Goal: Task Accomplishment & Management: Use online tool/utility

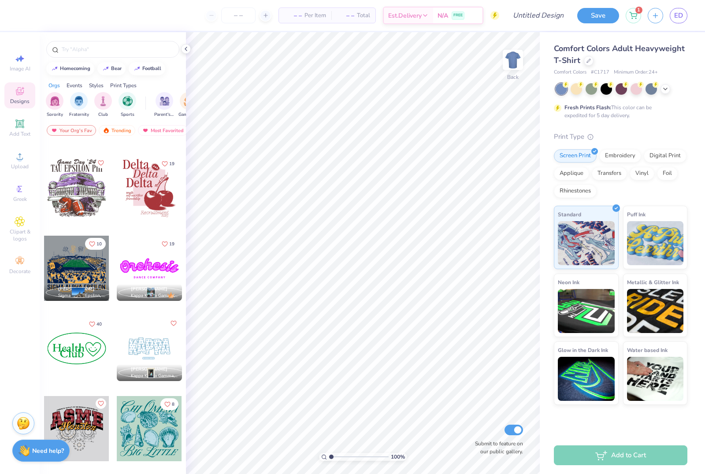
scroll to position [1432, 0]
click at [160, 189] on div at bounding box center [149, 187] width 65 height 65
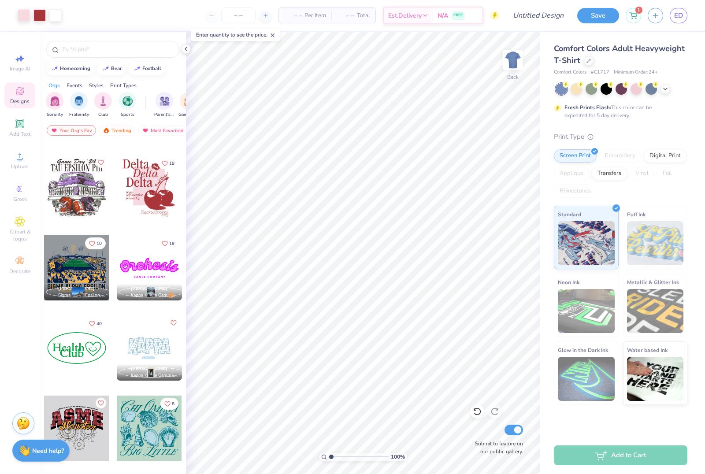
click at [180, 15] on div "– – Per Item – – Total Est. Delivery N/A FREE" at bounding box center [283, 15] width 431 height 31
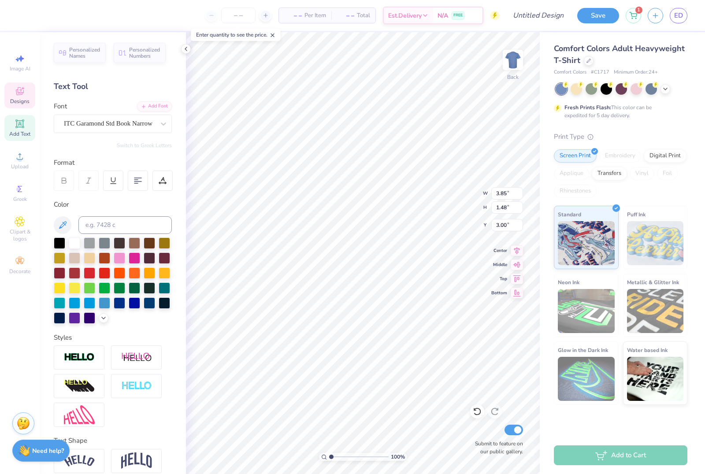
scroll to position [0, 0]
type textarea "DANCE"
type input "3.73"
type input "1.27"
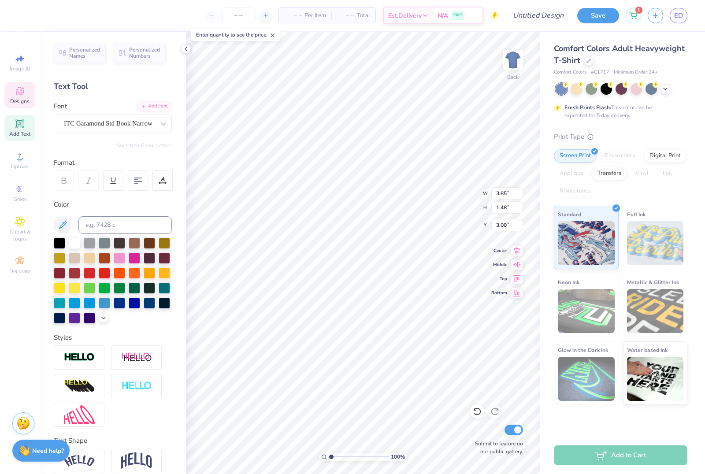
type input "4.46"
click at [347, 165] on html "– – Per Item – – Total Est. Delivery N/A FREE Design Title Save 1 ED Image AI D…" at bounding box center [352, 237] width 705 height 474
type textarea "COMPANY"
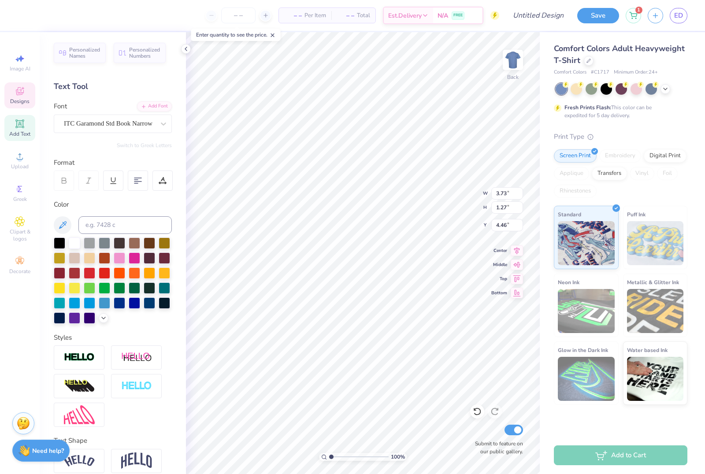
type input "3.86"
type input "1.48"
type input "5.67"
type textarea "D"
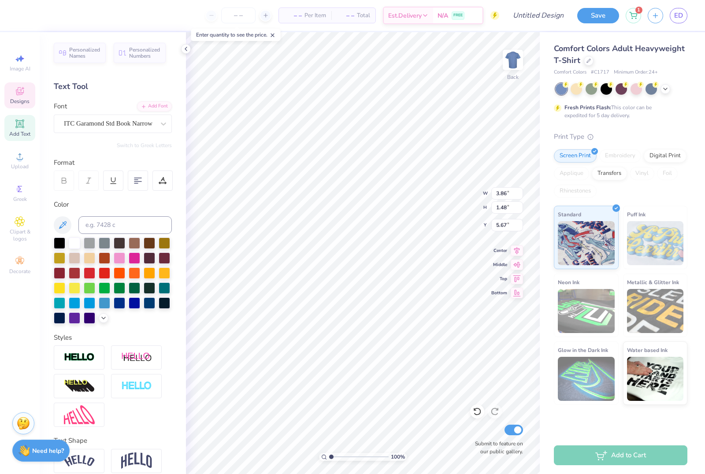
type textarea "VT"
type input "5.74"
type input "4.67"
type input "5.70"
type input "3.59"
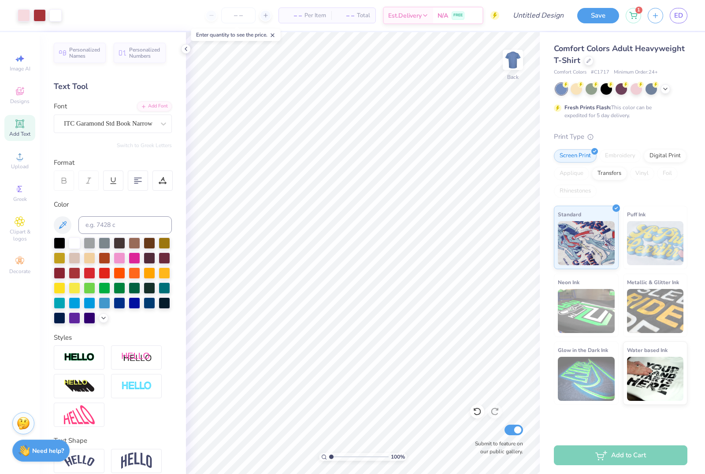
click at [166, 27] on div "– – Per Item – – Total Est. Delivery N/A FREE" at bounding box center [283, 15] width 431 height 31
click at [372, 245] on html "– – Per Item – – Total Est. Delivery N/A FREE Design Title Save 1 ED Image AI D…" at bounding box center [352, 237] width 705 height 474
type textarea "e"
type textarea "FALL SHOW"
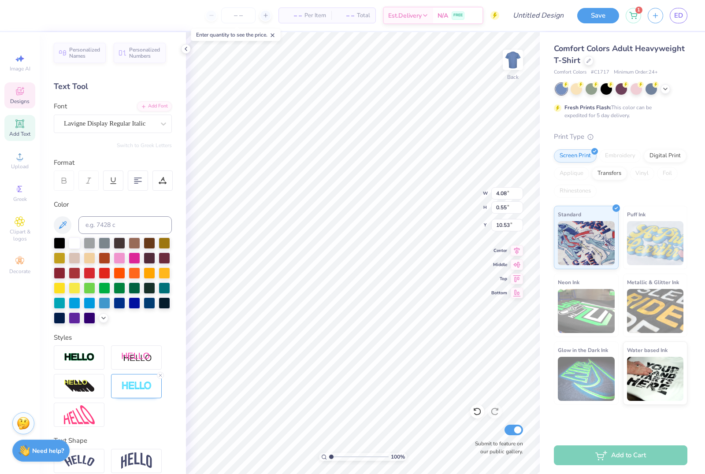
scroll to position [0, 2]
click at [485, 27] on div "– – Per Item – – Total Est. Delivery N/A FREE" at bounding box center [261, 15] width 475 height 31
type input "1.87"
type input "2.13"
type input "5.00"
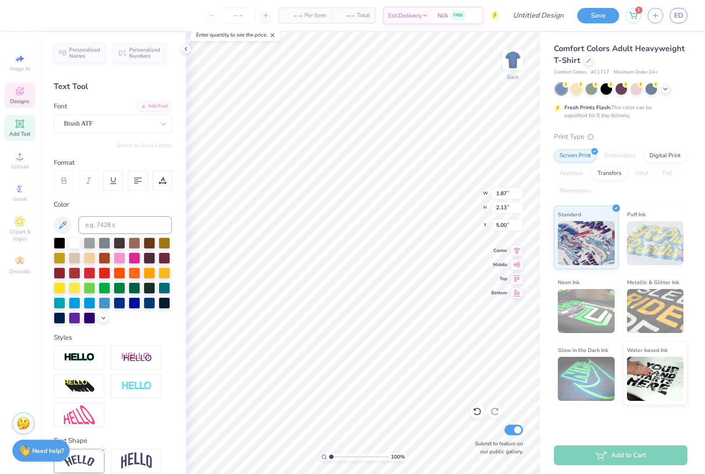
scroll to position [0, 0]
type textarea "DCL!"
type textarea "D"
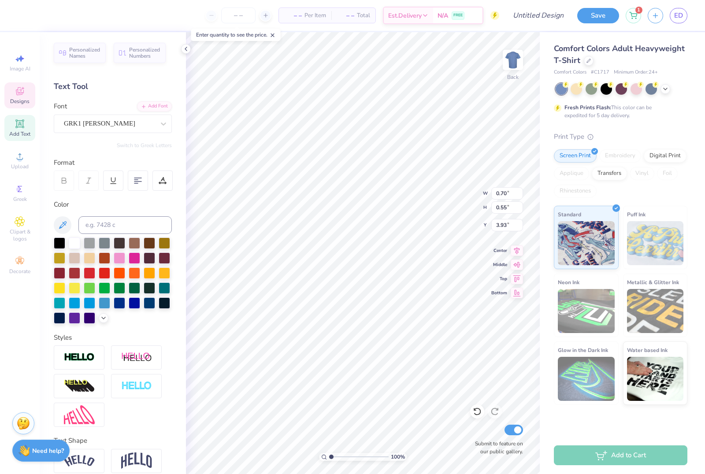
type input "1.01"
type input "0.36"
type input "7.72"
type textarea "t"
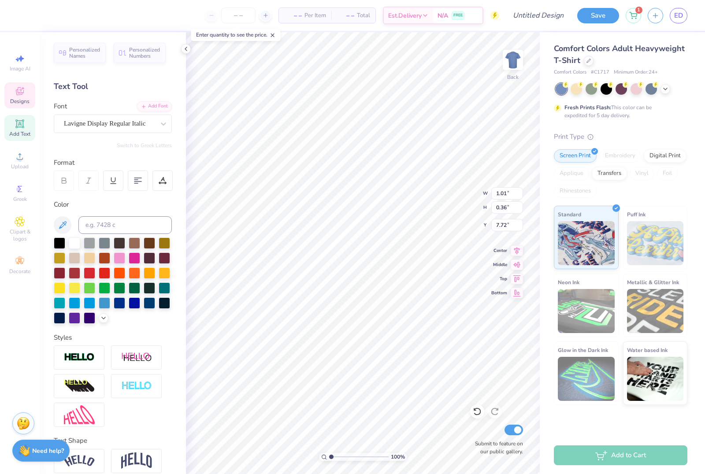
type input "1.35"
type input "1.14"
type input "3.63"
type textarea "s"
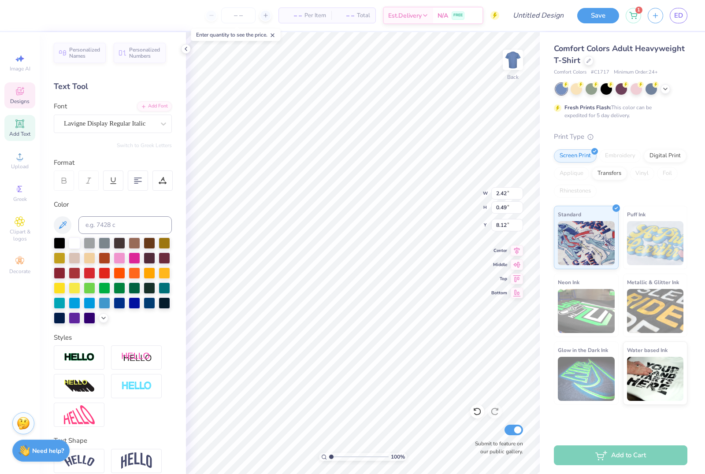
scroll to position [0, 0]
type input "2.12"
type input "8.60"
type input "2.59"
type input "1.97"
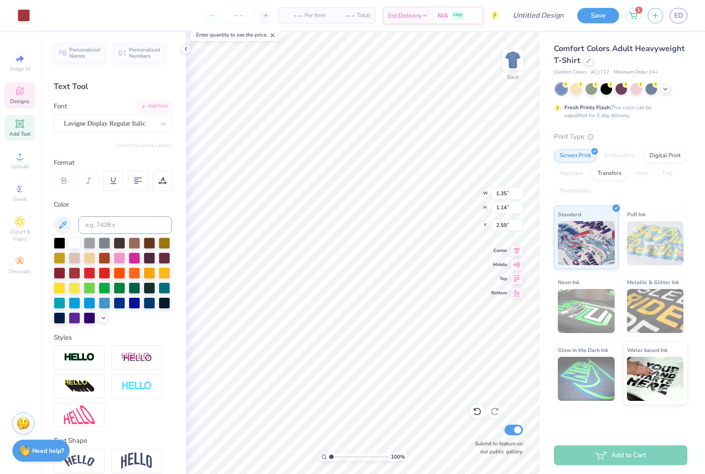
type input "1.39"
type input "5.68"
click at [176, 14] on div "– – Per Item – – Total Est. Delivery N/A FREE" at bounding box center [261, 15] width 475 height 31
type input "4.65"
type input "4.97"
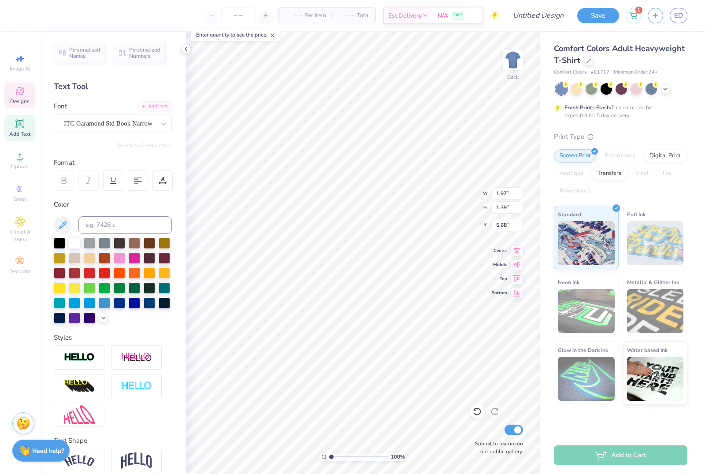
type input "5.66"
type input "4.39"
type input "4.82"
type input "16.65"
type input "1.35"
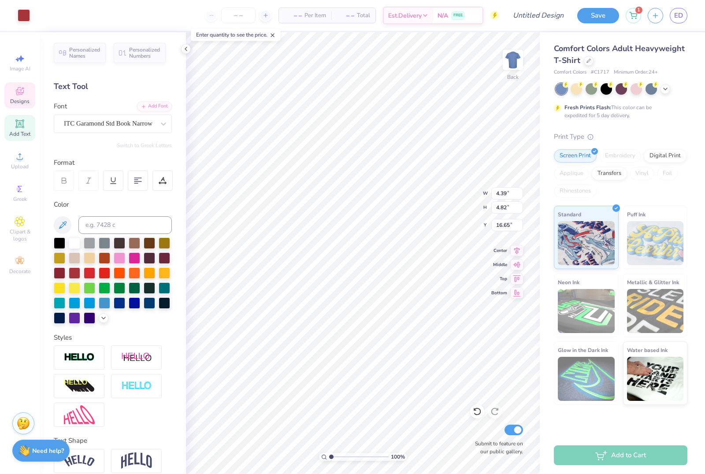
type input "1.14"
type input "2.59"
type input "17.02"
click at [174, 11] on div "– – Per Item – – Total Est. Delivery N/A FREE" at bounding box center [268, 15] width 463 height 31
click at [19, 233] on span "Clipart & logos" at bounding box center [19, 235] width 31 height 14
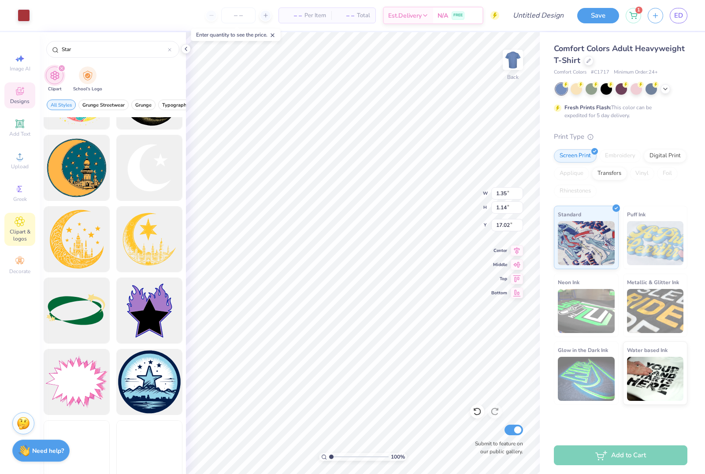
scroll to position [339, 0]
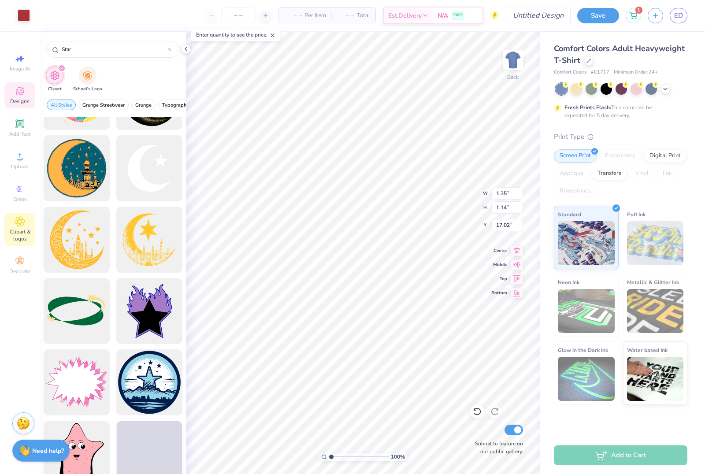
type input "Star"
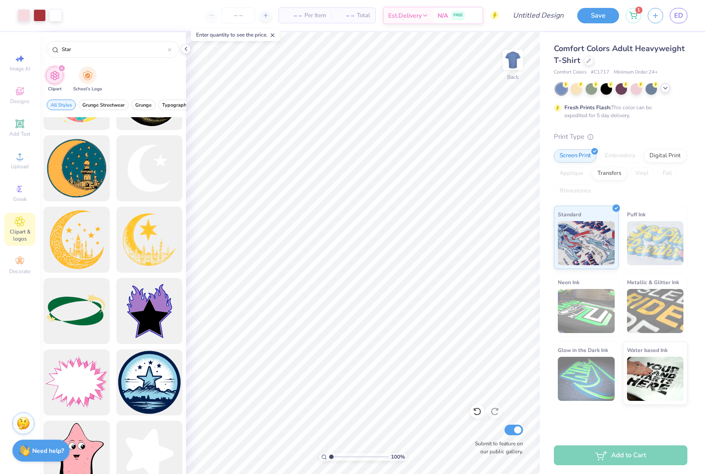
click at [666, 91] on icon at bounding box center [665, 88] width 7 height 7
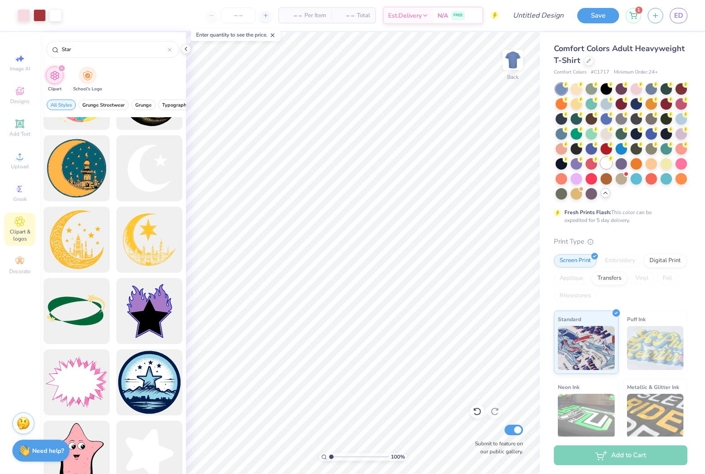
click at [607, 164] on div at bounding box center [606, 162] width 11 height 11
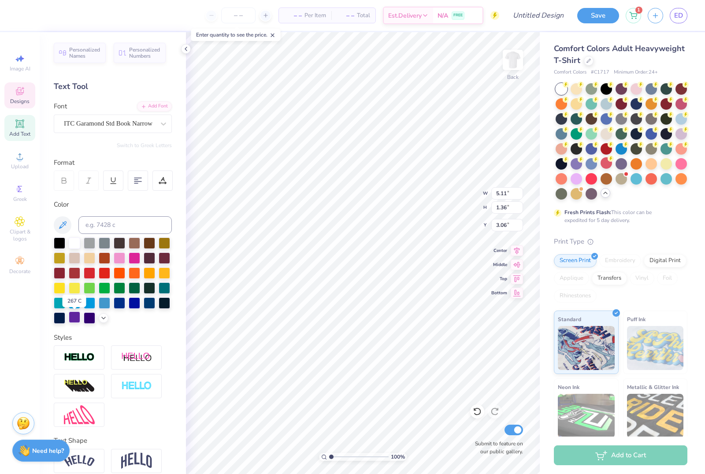
click at [77, 320] on div at bounding box center [74, 317] width 11 height 11
type input "7.66"
type input "1.17"
type input "4.51"
click at [75, 326] on div "Personalized Names Personalized Numbers Text Tool Add Font Font Lavigne Display…" at bounding box center [113, 253] width 146 height 442
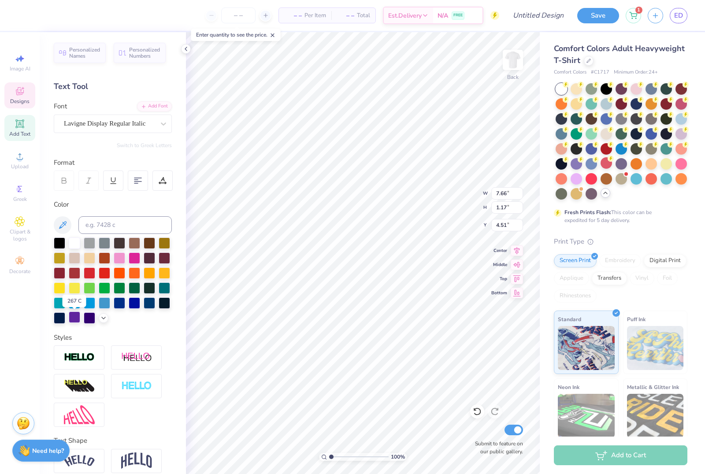
click at [72, 320] on div at bounding box center [74, 317] width 11 height 11
type input "1.97"
type input "1.39"
type input "5.68"
click at [71, 318] on div at bounding box center [74, 317] width 11 height 11
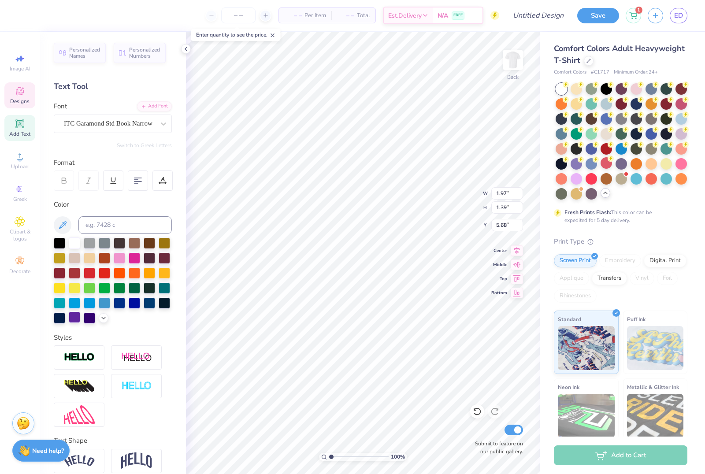
type input "4.67"
type input "5.70"
type input "3.59"
click at [159, 308] on div at bounding box center [164, 302] width 11 height 11
click at [167, 306] on div at bounding box center [164, 302] width 11 height 11
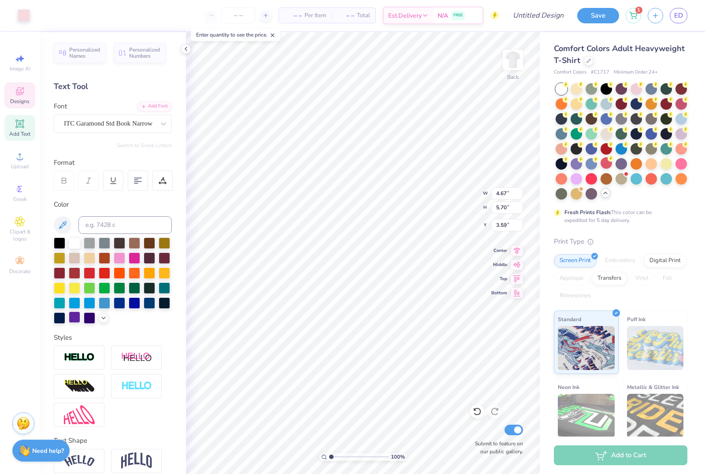
click at [75, 321] on div at bounding box center [74, 317] width 11 height 11
click at [168, 306] on div at bounding box center [164, 302] width 11 height 11
click at [72, 326] on div "Personalized Names Personalized Numbers Text Tool Add Font Font ITC Garamond St…" at bounding box center [113, 253] width 146 height 442
click at [77, 322] on div at bounding box center [74, 317] width 11 height 11
click at [74, 323] on div at bounding box center [74, 317] width 11 height 11
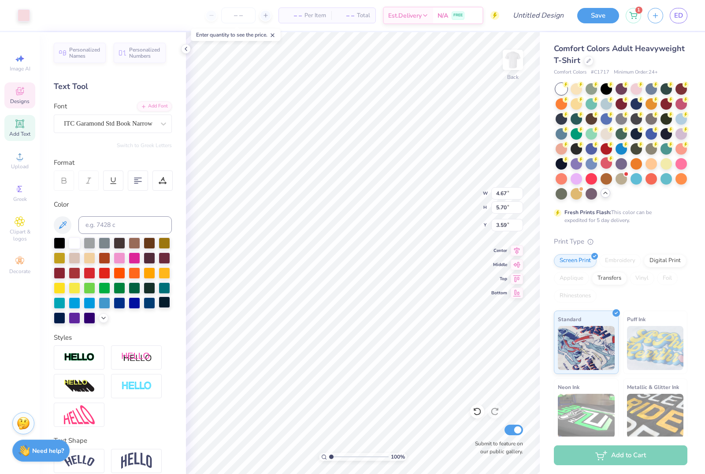
click at [164, 308] on div at bounding box center [164, 302] width 11 height 11
click at [172, 23] on div "– – Per Item – – Total Est. Delivery N/A FREE" at bounding box center [268, 15] width 463 height 31
type input "1.89"
click at [22, 18] on div at bounding box center [24, 14] width 12 height 12
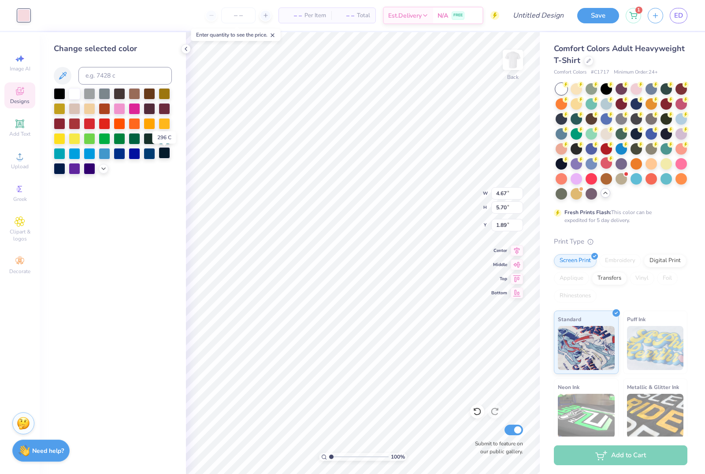
click at [165, 157] on div at bounding box center [164, 152] width 11 height 11
click at [58, 99] on div at bounding box center [59, 92] width 11 height 11
type input "1.97"
type input "1.39"
type input "5.68"
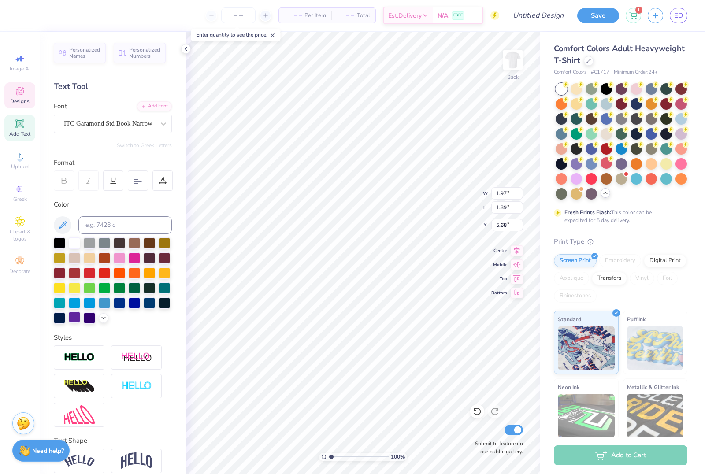
click at [73, 323] on div at bounding box center [74, 317] width 11 height 11
type input "4.67"
type input "5.70"
type input "3.53"
click at [164, 19] on div "– – Per Item – – Total Est. Delivery N/A FREE" at bounding box center [291, 15] width 415 height 31
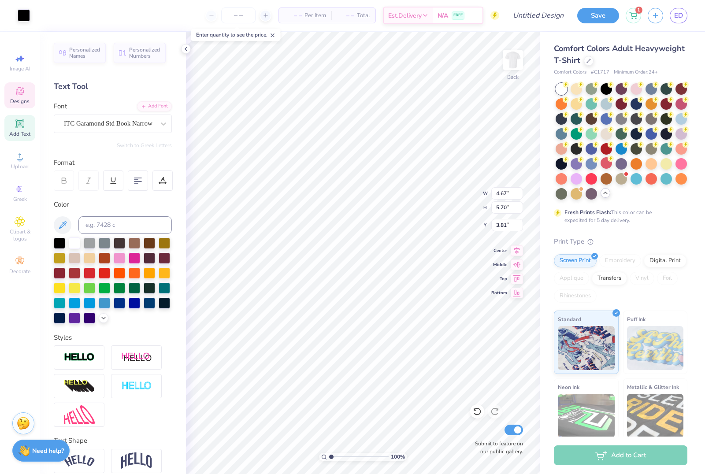
type input "3.53"
click at [25, 21] on div at bounding box center [24, 14] width 12 height 12
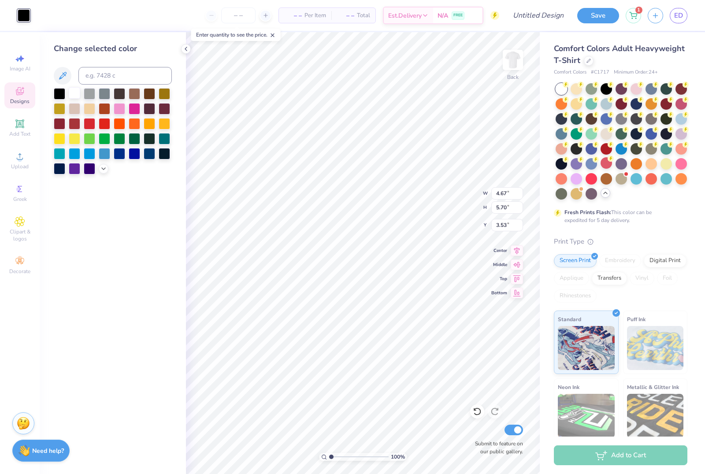
click at [73, 99] on div at bounding box center [74, 92] width 11 height 11
click at [64, 79] on icon at bounding box center [62, 76] width 11 height 11
click at [63, 78] on icon at bounding box center [62, 76] width 11 height 11
click at [183, 52] on icon at bounding box center [186, 48] width 7 height 7
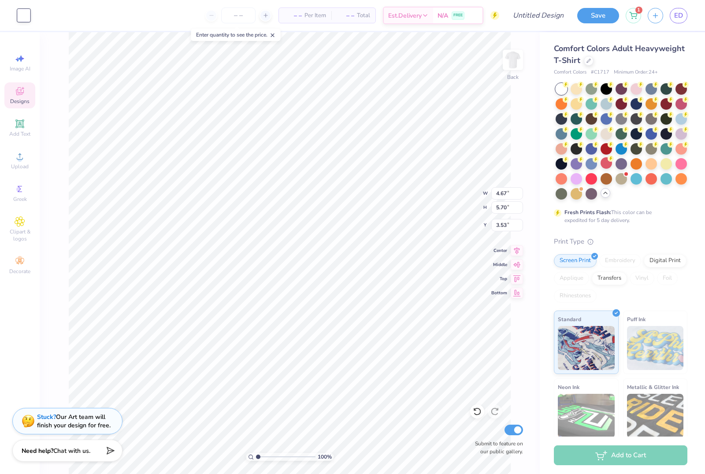
click at [21, 17] on div at bounding box center [24, 15] width 12 height 12
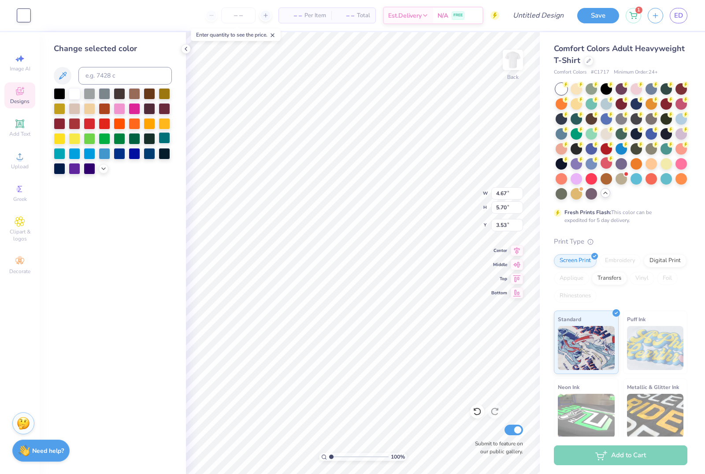
type input "1.05"
type input "1.22"
type input "5.44"
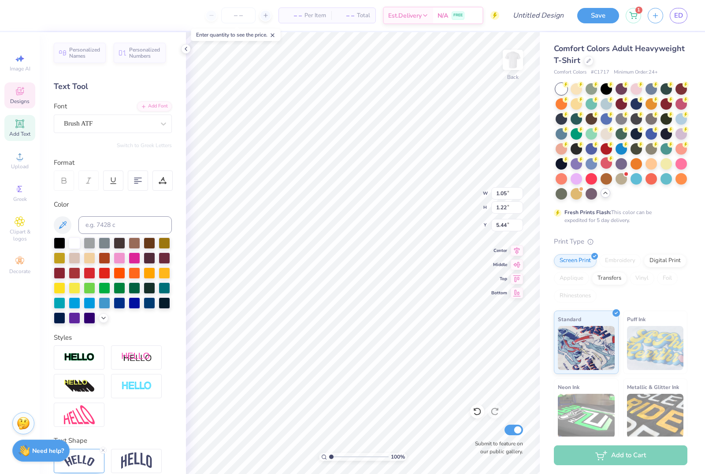
click at [67, 321] on div at bounding box center [113, 281] width 118 height 86
click at [71, 322] on div at bounding box center [74, 317] width 11 height 11
type input "4.05"
type input "0.55"
type input "10.53"
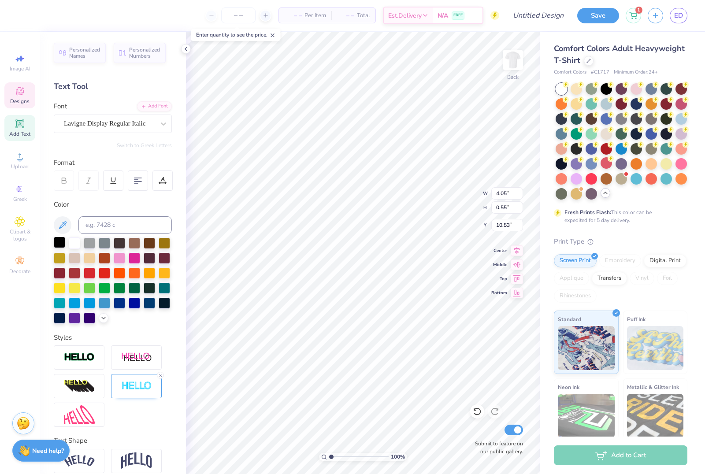
click at [58, 242] on div at bounding box center [59, 242] width 11 height 11
click at [54, 244] on div at bounding box center [59, 242] width 11 height 11
type input "4.67"
type input "5.70"
type input "3.53"
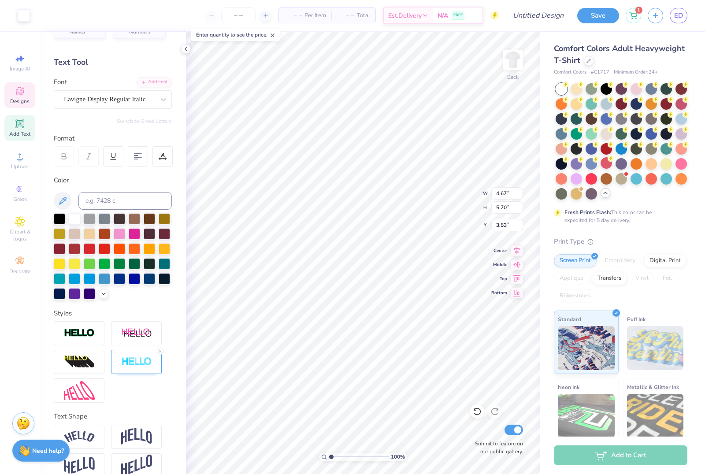
scroll to position [35, 0]
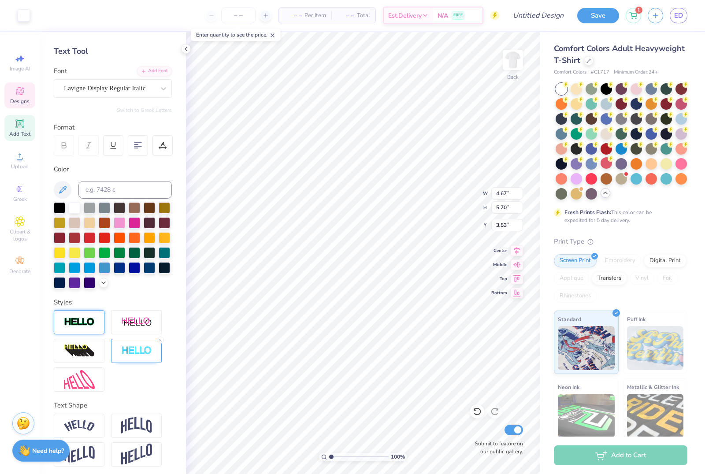
click at [85, 327] on img at bounding box center [79, 322] width 31 height 10
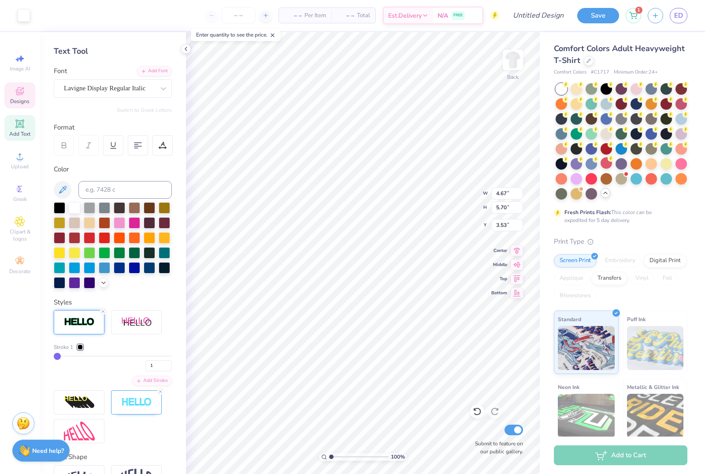
type input "3"
type input "6"
type input "9"
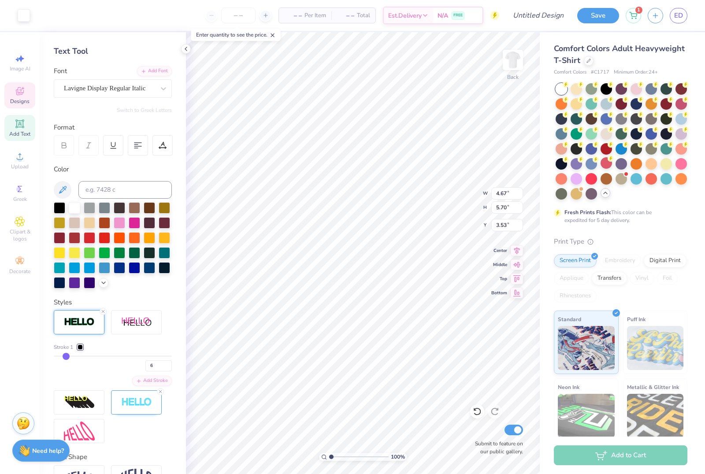
type input "9"
type input "11"
type input "13"
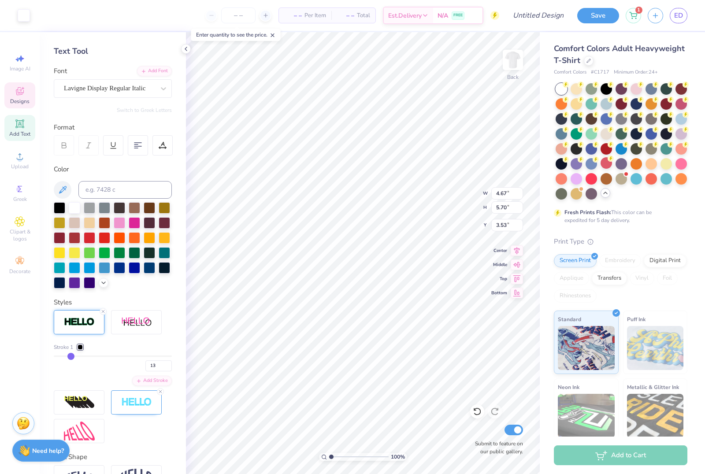
type input "15"
type input "16"
type input "19"
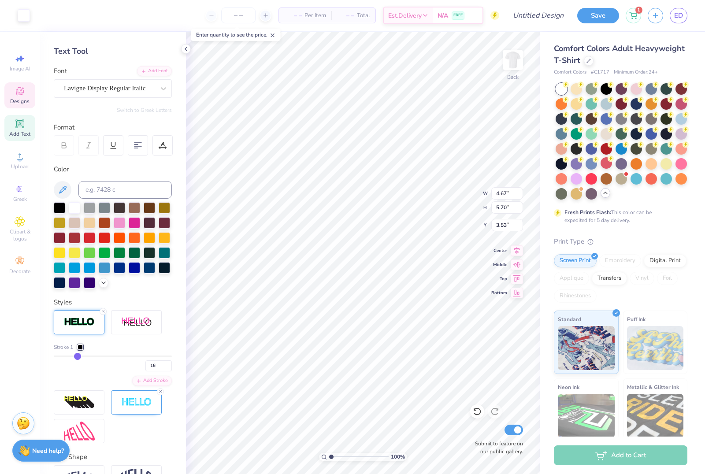
type input "19"
type input "20"
type input "21"
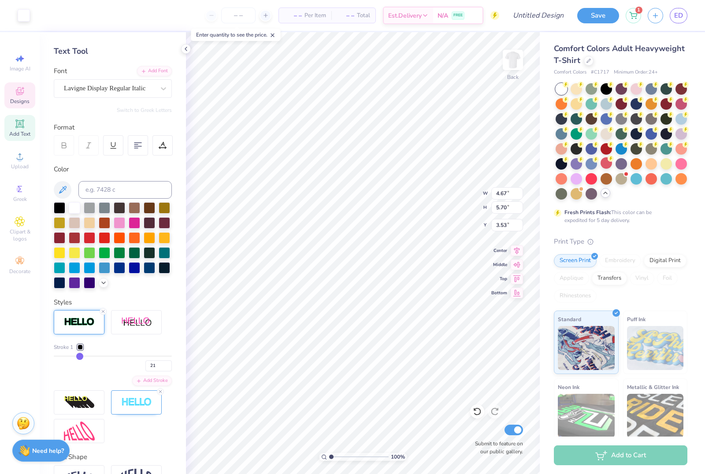
type input "23"
type input "24"
type input "26"
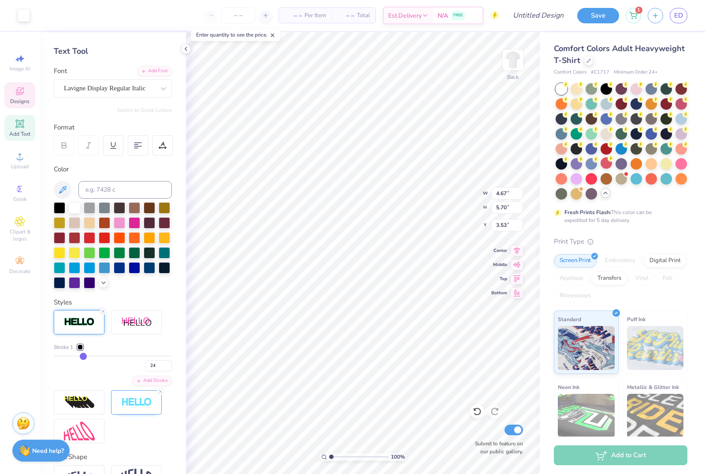
type input "26"
type input "27"
type input "28"
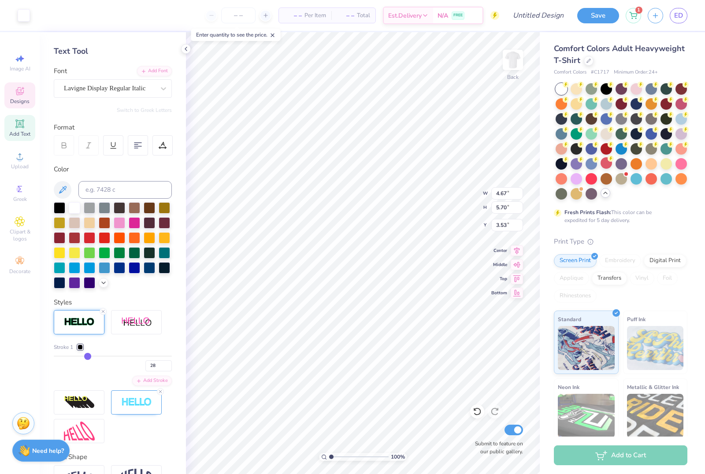
type input "29"
type input "30"
type input "31"
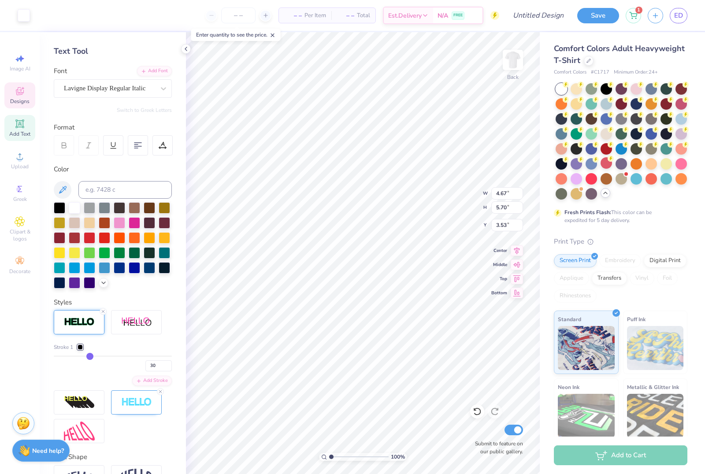
type input "31"
type input "32"
type input "33"
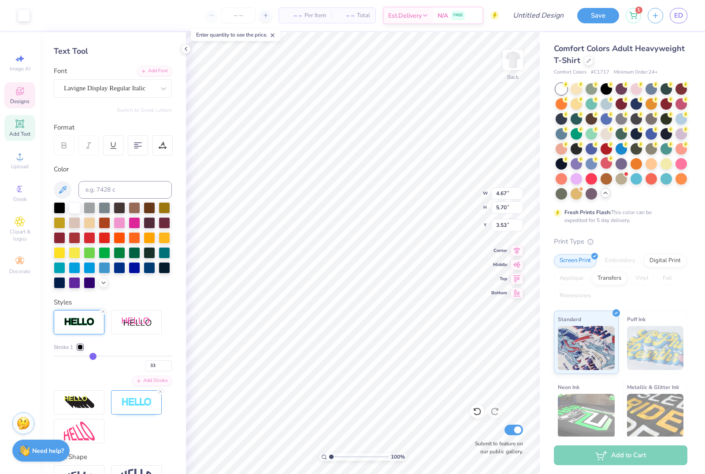
type input "34"
type input "35"
type input "36"
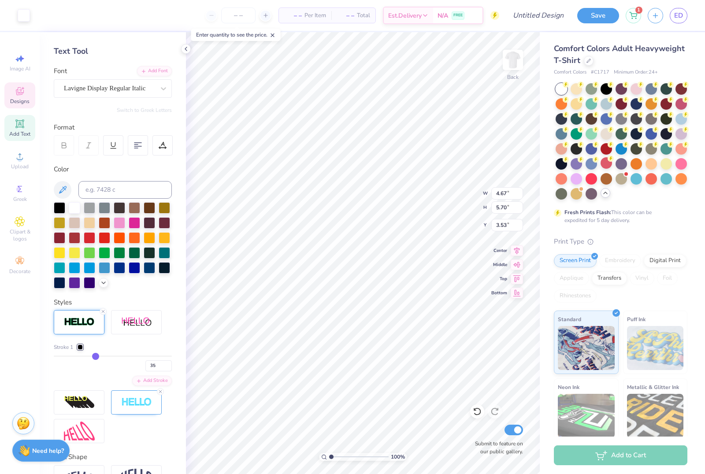
type input "36"
type input "37"
type input "38"
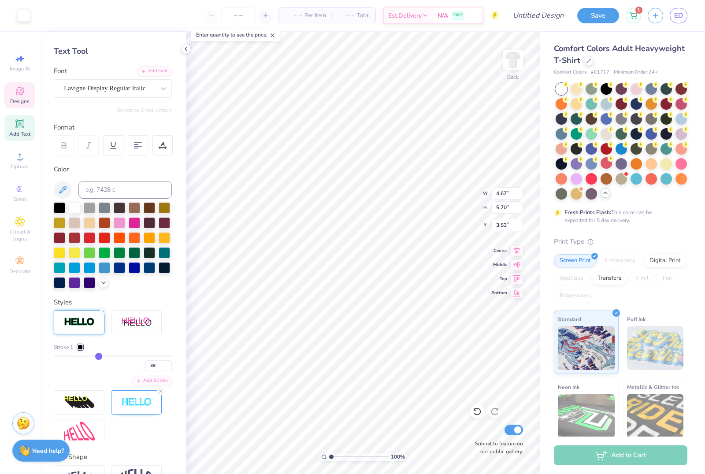
type input "39"
type input "40"
type input "41"
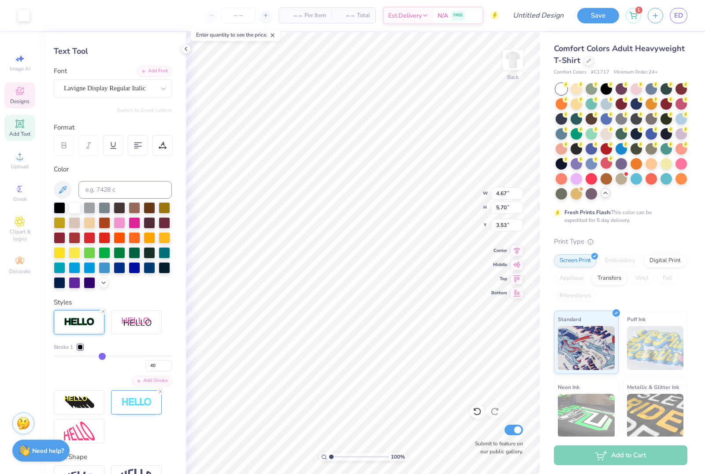
type input "41"
type input "42"
type input "44"
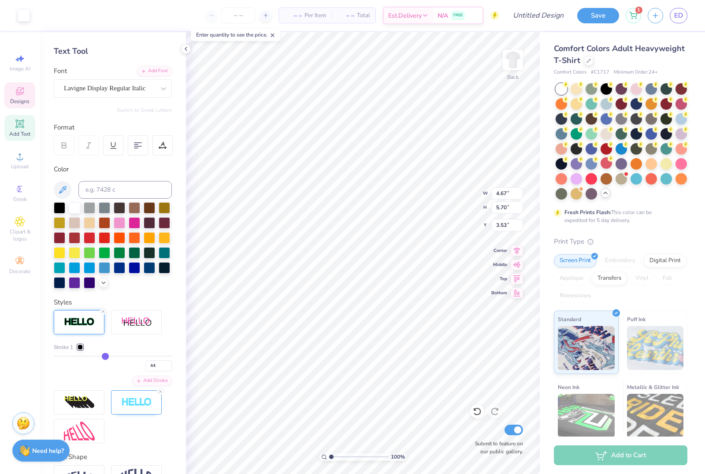
type input "45"
type input "46"
type input "47"
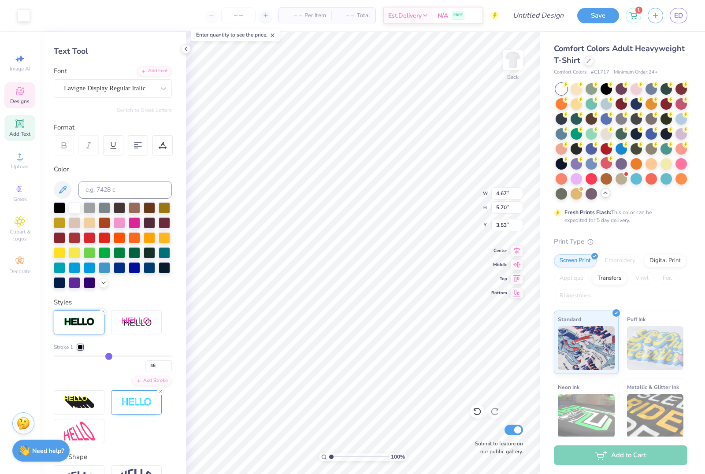
type input "47"
type input "48"
type input "49"
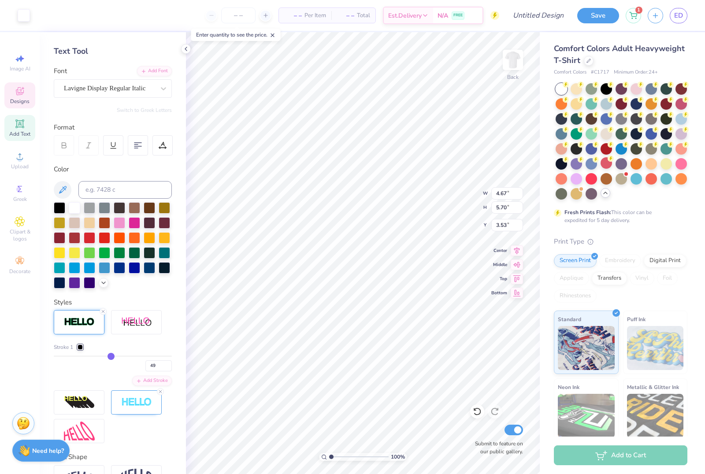
type input "50"
type input "51"
type input "52"
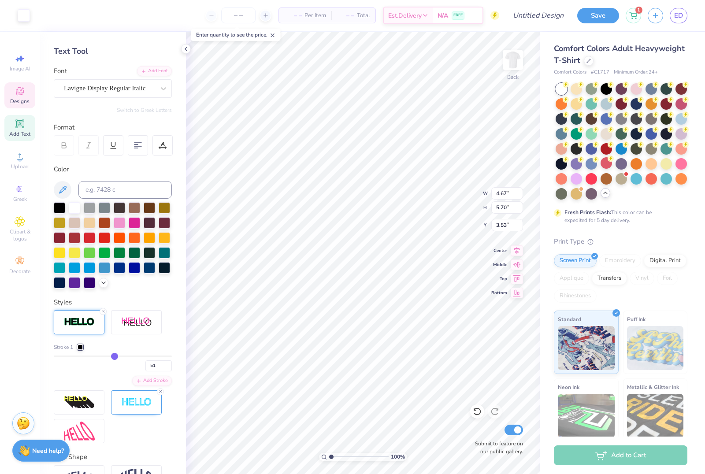
type input "52"
type input "53"
type input "52"
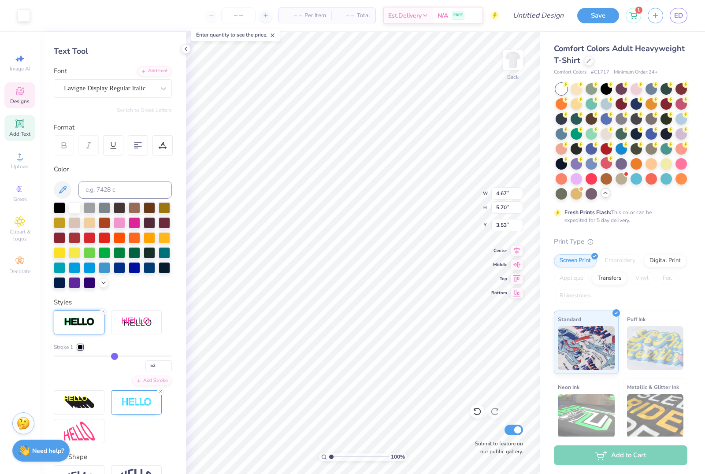
drag, startPoint x: 59, startPoint y: 359, endPoint x: 115, endPoint y: 358, distance: 56.0
type input "52"
click at [115, 357] on input "range" at bounding box center [113, 356] width 118 height 1
drag, startPoint x: 126, startPoint y: 368, endPoint x: 88, endPoint y: 361, distance: 38.0
click at [88, 361] on div "52" at bounding box center [113, 364] width 118 height 16
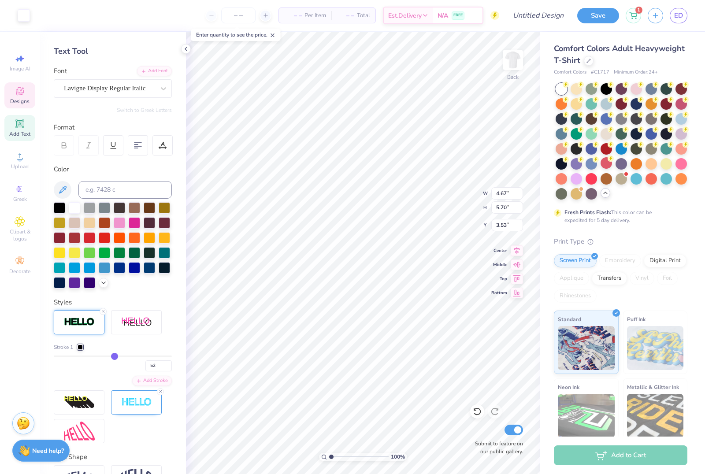
click at [116, 359] on div "52" at bounding box center [113, 364] width 118 height 16
type input "51"
type input "50"
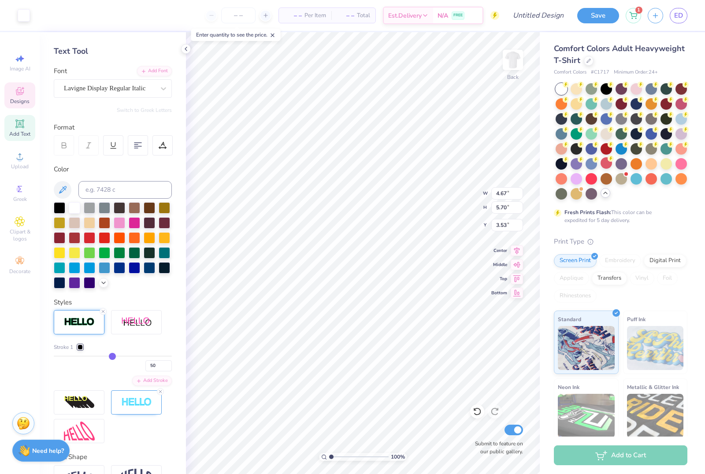
type input "48"
type input "44"
type input "41"
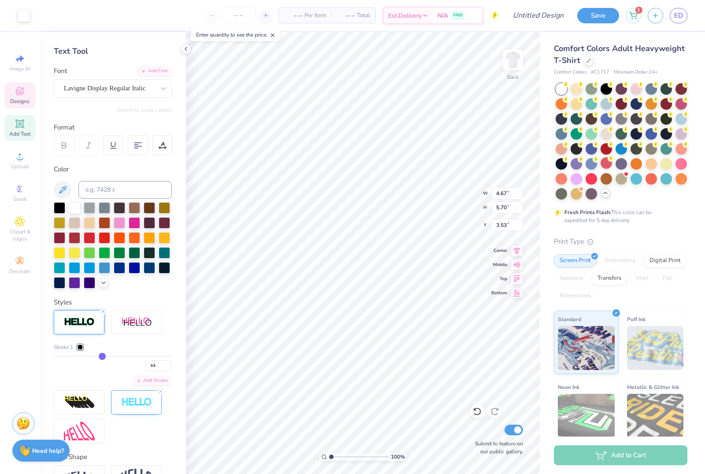
type input "41"
type input "35"
type input "28"
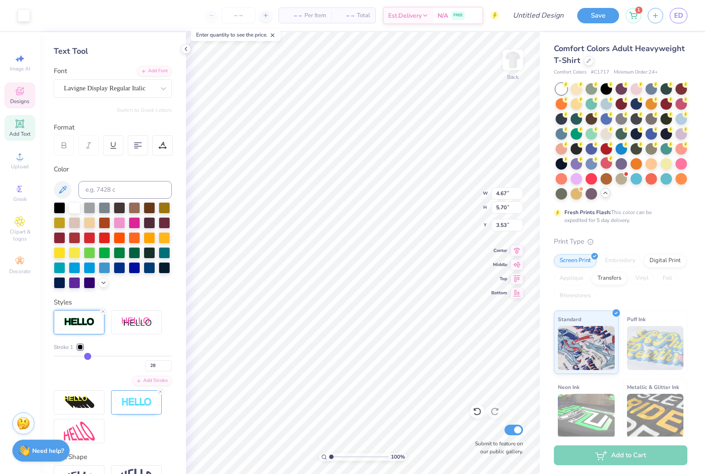
type input "19"
type input "13"
type input "10"
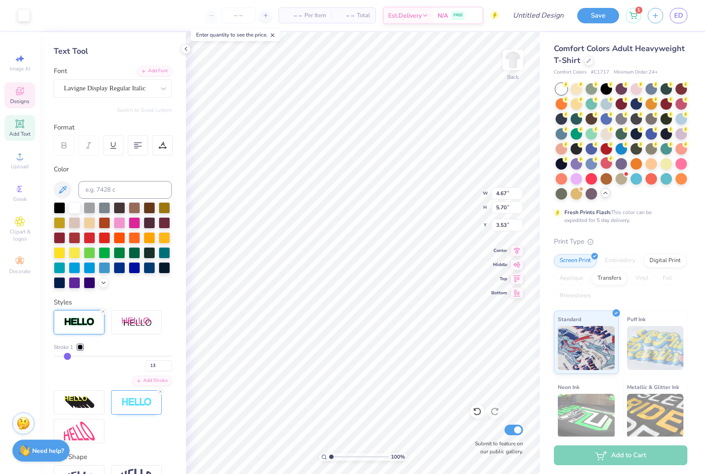
type input "10"
type input "4"
type input "1"
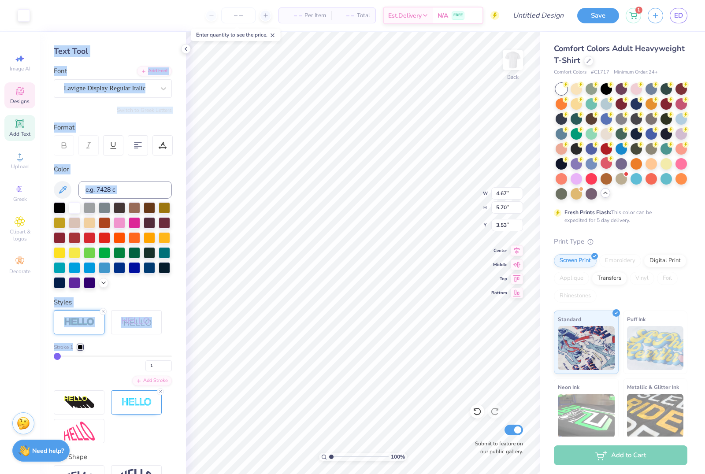
drag, startPoint x: 113, startPoint y: 359, endPoint x: 22, endPoint y: 359, distance: 91.3
type input "1"
click at [22, 359] on div "Art colors – – Per Item – – Total Est. Delivery N/A FREE Design Title Save 1 ED…" at bounding box center [352, 237] width 705 height 474
click at [158, 320] on div at bounding box center [136, 322] width 51 height 24
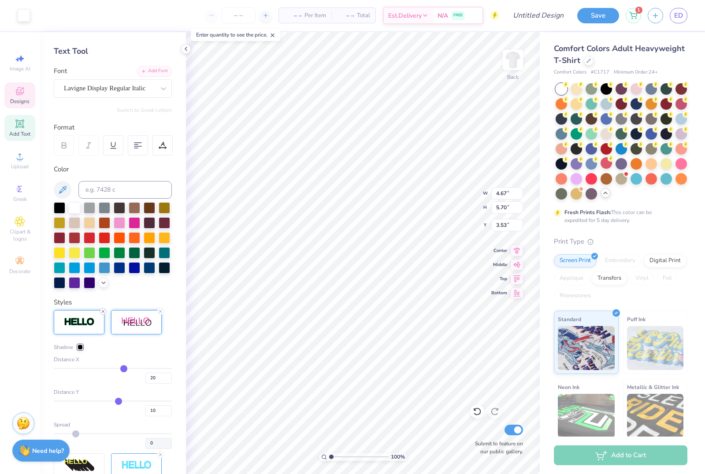
click at [102, 314] on icon at bounding box center [103, 311] width 5 height 5
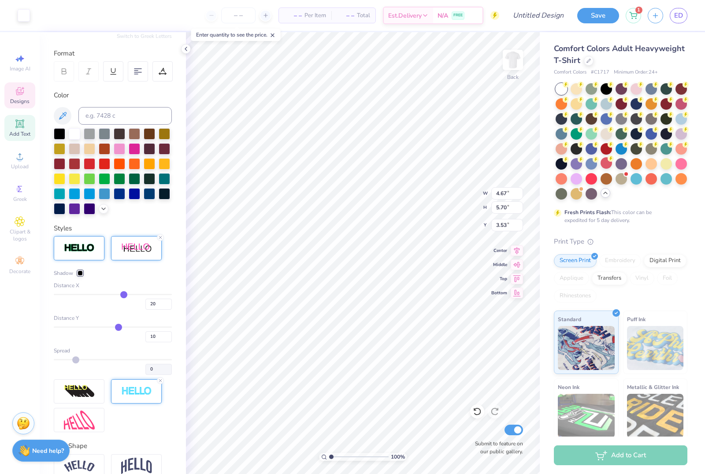
scroll to position [109, 0]
type input "9.07"
click at [85, 241] on div at bounding box center [79, 249] width 51 height 24
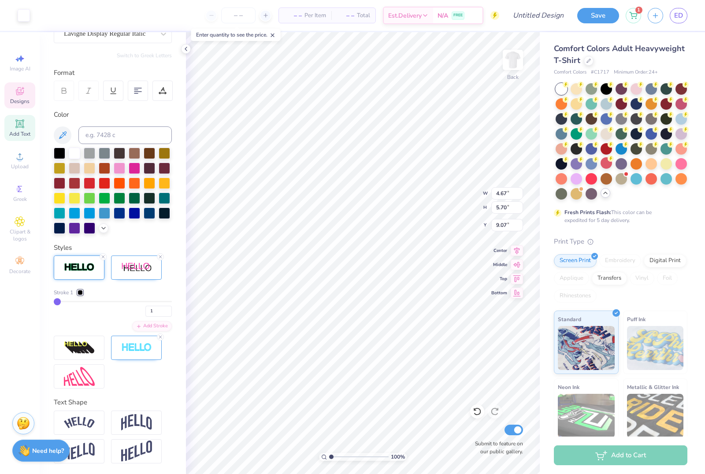
scroll to position [90, 0]
type input "2"
type input "3"
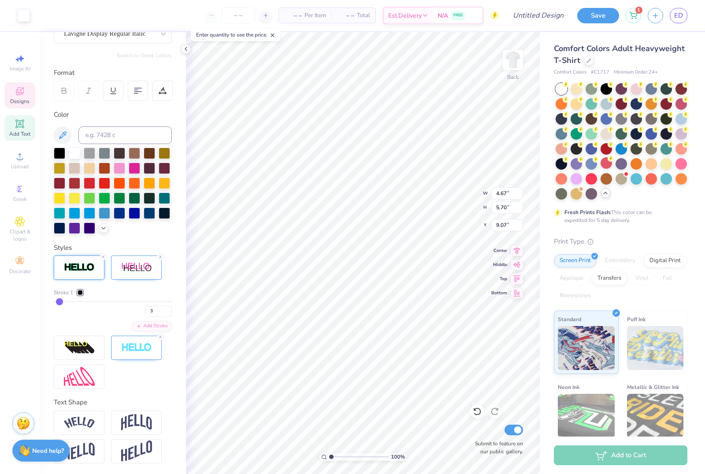
type input "5"
type input "8"
type input "10"
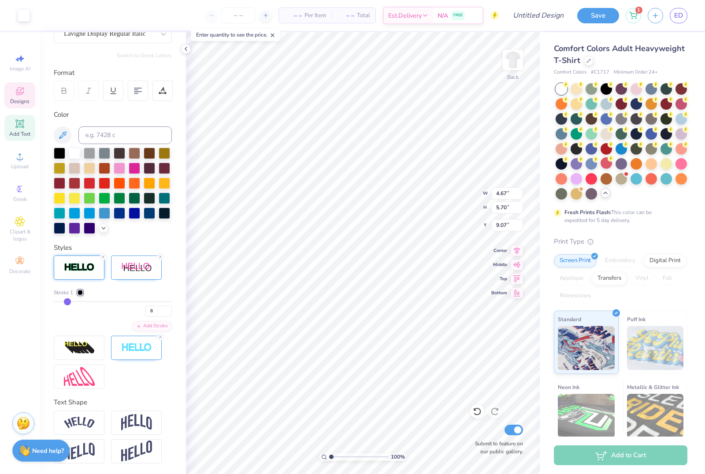
type input "10"
type input "12"
type input "14"
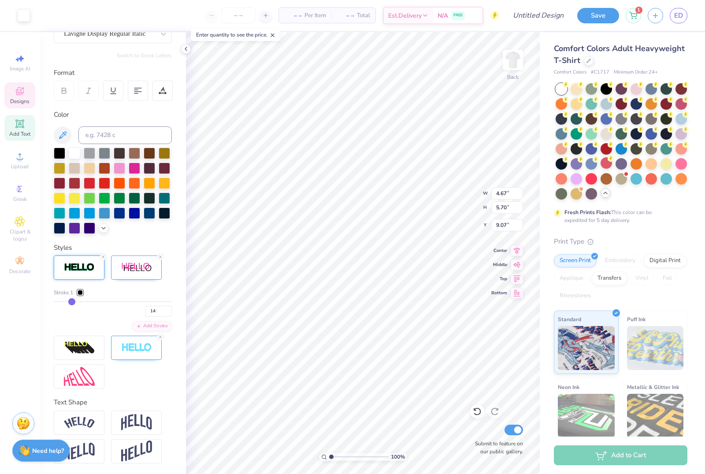
type input "15"
type input "16"
drag, startPoint x: 57, startPoint y: 300, endPoint x: 83, endPoint y: 300, distance: 26.5
click at [83, 301] on input "range" at bounding box center [113, 301] width 118 height 1
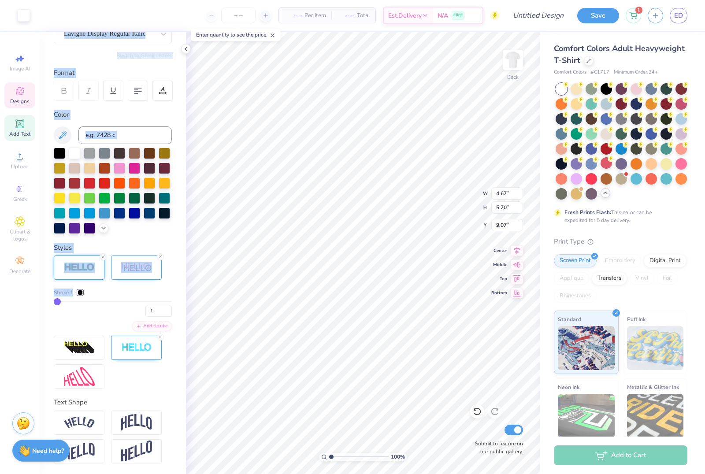
drag, startPoint x: 82, startPoint y: 305, endPoint x: 26, endPoint y: 305, distance: 56.9
click at [26, 305] on div "Art colors – – Per Item – – Total Est. Delivery N/A FREE Design Title Save 1 ED…" at bounding box center [352, 237] width 705 height 474
click at [25, 15] on div at bounding box center [24, 14] width 12 height 12
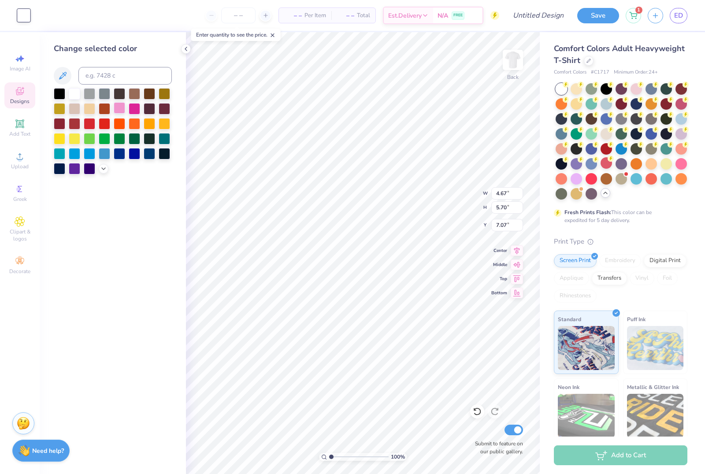
click at [121, 108] on div at bounding box center [119, 107] width 11 height 11
click at [78, 98] on div at bounding box center [74, 92] width 11 height 11
click at [60, 97] on div at bounding box center [59, 92] width 11 height 11
click at [73, 97] on div at bounding box center [74, 92] width 11 height 11
click at [151, 11] on div "– – Per Item – – Total Est. Delivery N/A FREE" at bounding box center [268, 15] width 463 height 31
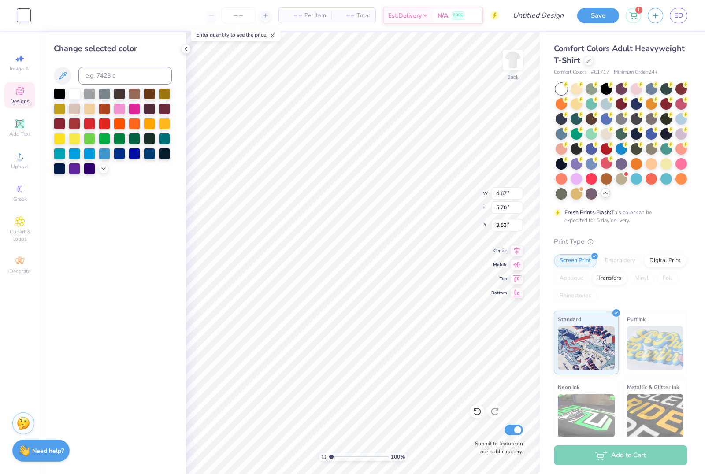
click at [168, 30] on div "– – Per Item – – Total Est. Delivery N/A FREE" at bounding box center [268, 15] width 463 height 31
click at [15, 242] on span "Clipart & logos" at bounding box center [19, 235] width 31 height 14
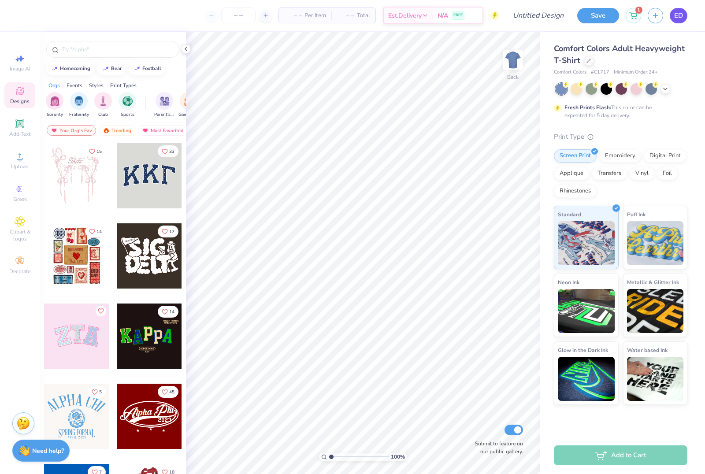
click at [683, 15] on span "ED" at bounding box center [678, 16] width 9 height 10
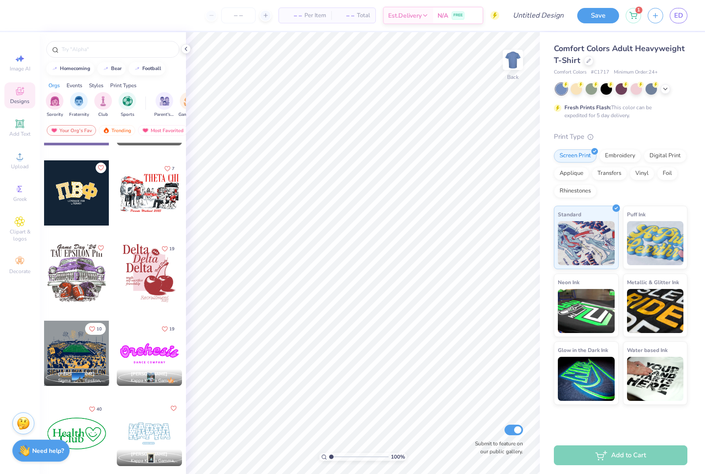
scroll to position [1359, 0]
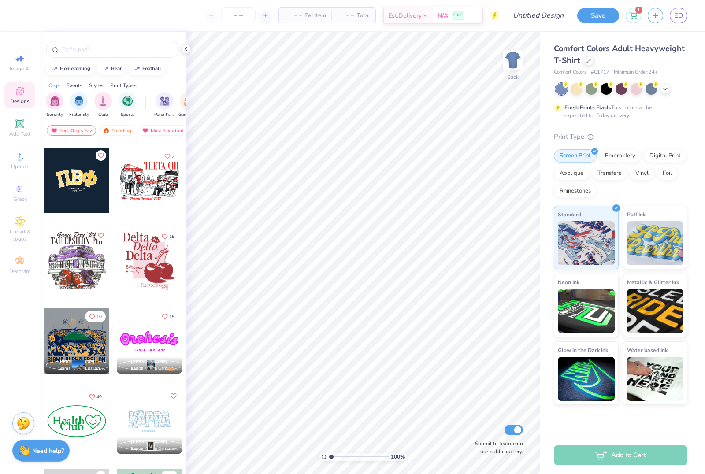
click at [173, 252] on div at bounding box center [149, 260] width 65 height 65
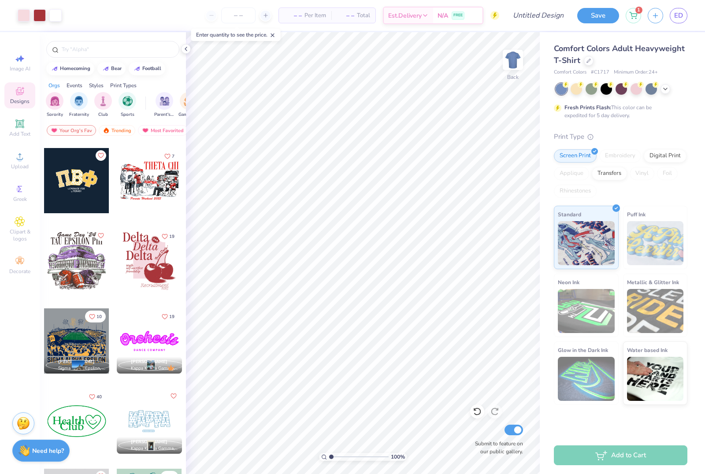
click at [175, 30] on div "– – Per Item – – Total Est. Delivery N/A FREE" at bounding box center [283, 15] width 431 height 31
click at [179, 17] on div "– – Per Item – – Total Est. Delivery N/A FREE" at bounding box center [283, 15] width 431 height 31
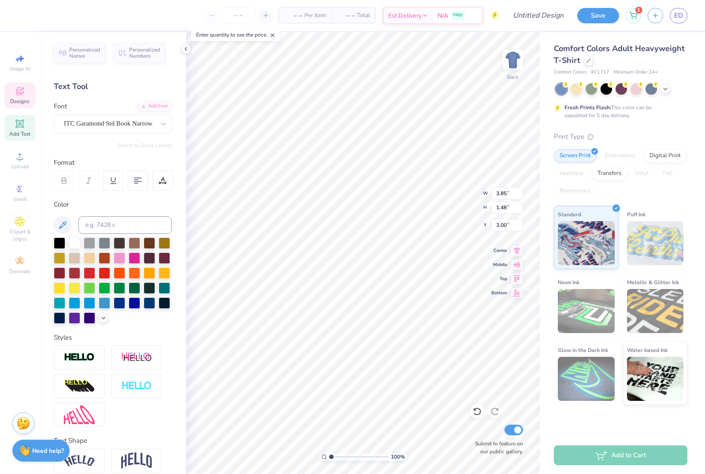
scroll to position [0, 0]
type textarea "DANCE"
type input "3.73"
type input "1.27"
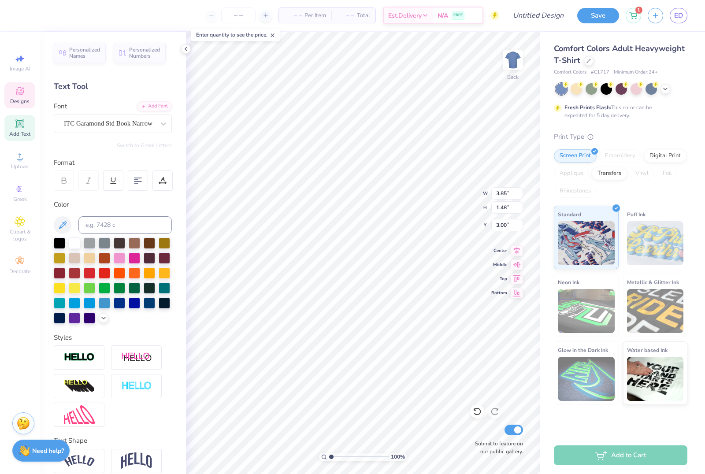
type input "4.46"
type textarea "COMPANY"
type input "3.86"
type input "1.48"
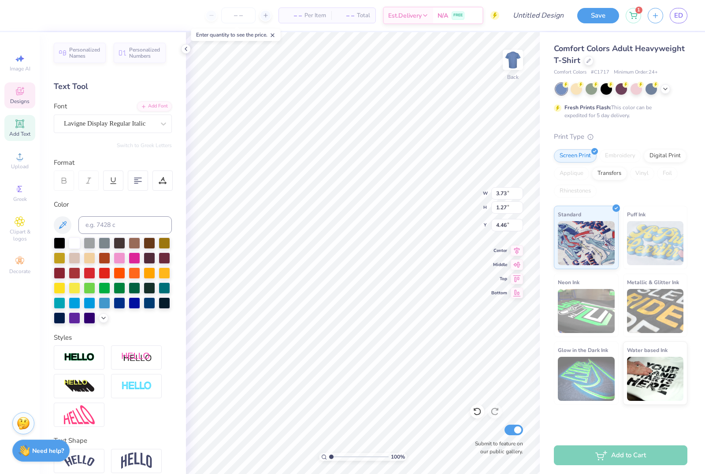
type input "5.67"
type textarea "VIRGINIA"
click at [170, 11] on div "– – Per Item – – Total Est. Delivery N/A FREE" at bounding box center [261, 15] width 475 height 31
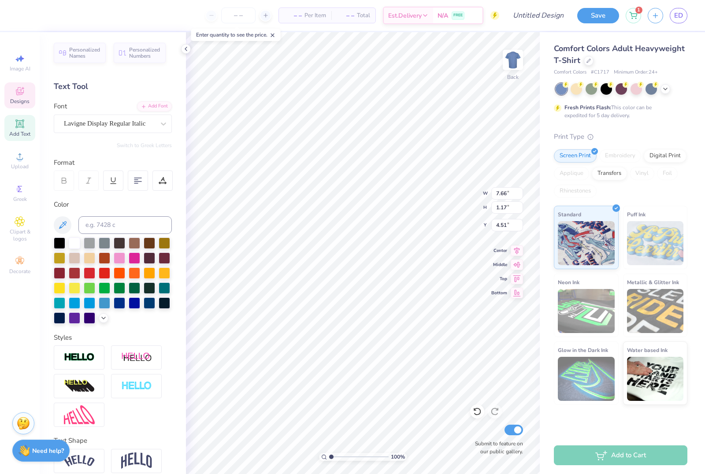
type input "4.48"
type input "7.22"
type input "1.37"
type input "5.76"
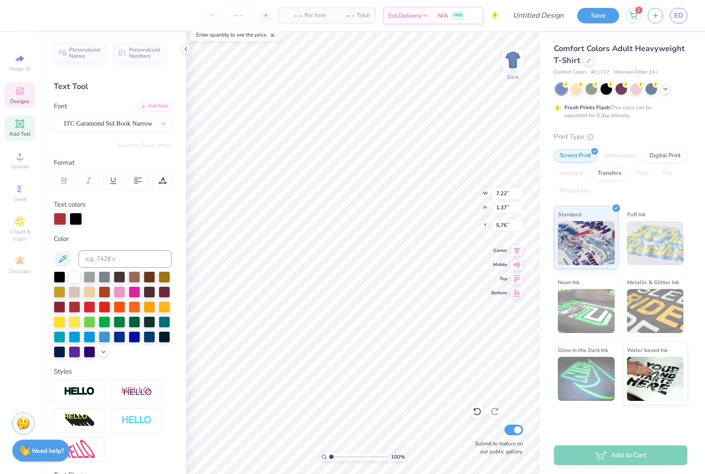
scroll to position [0, 1]
click at [17, 136] on span "Add Text" at bounding box center [19, 133] width 21 height 7
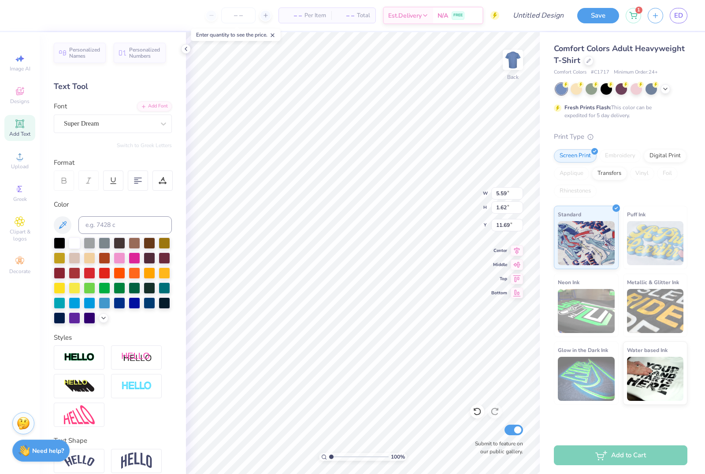
paste textarea "VIRGINIA"
type textarea "VIRGINIA"
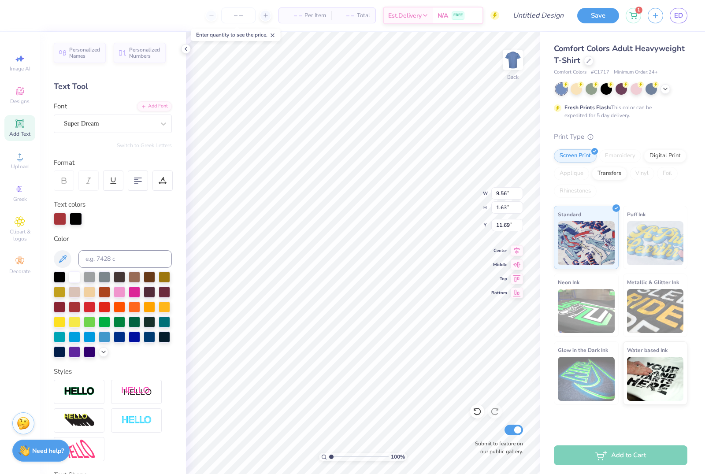
scroll to position [0, 0]
type textarea "V"
type textarea "TECH"
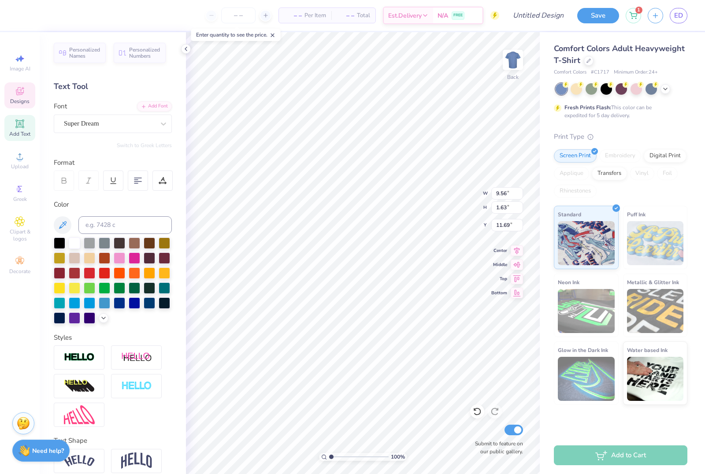
type input "5.11"
type input "1.36"
type input "3.06"
type input "5.62"
type input "1.62"
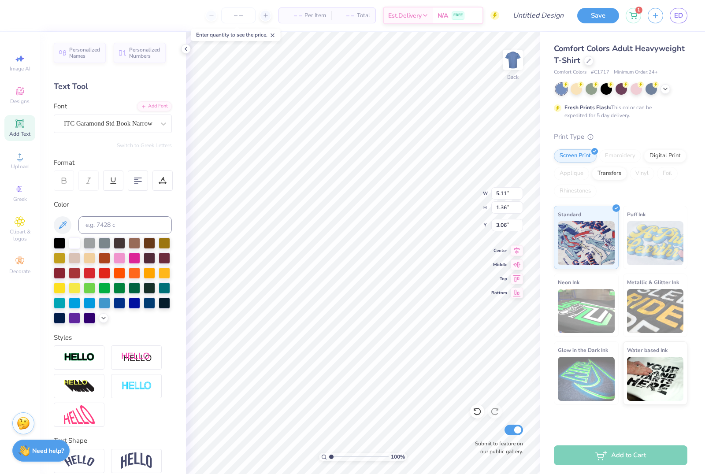
type input "11.69"
click at [158, 125] on div at bounding box center [164, 124] width 16 height 16
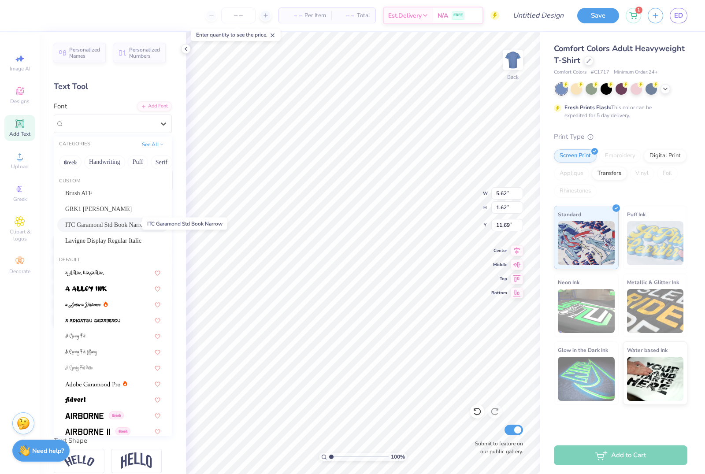
click at [130, 224] on span "ITC Garamond Std Book Narrow" at bounding box center [106, 224] width 82 height 9
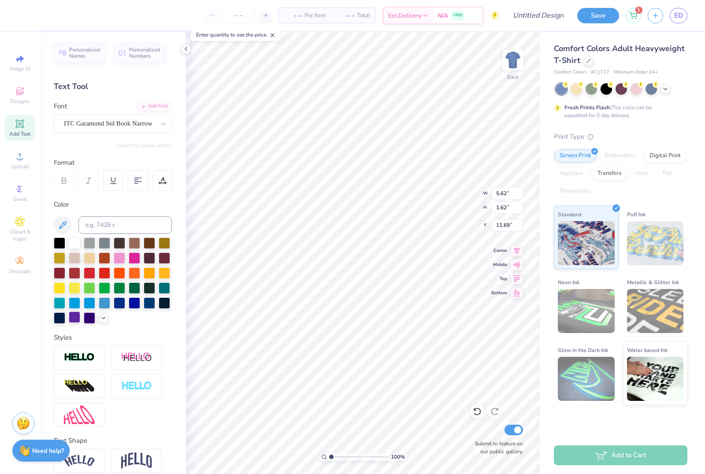
click at [75, 320] on div at bounding box center [74, 317] width 11 height 11
type input "7.22"
type input "1.37"
type input "5.76"
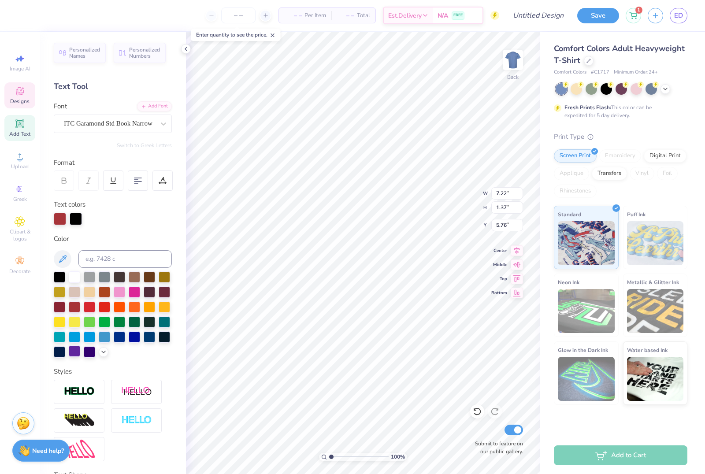
click at [78, 354] on div at bounding box center [74, 351] width 11 height 11
type input "4.67"
type input "5.70"
type input "4.16"
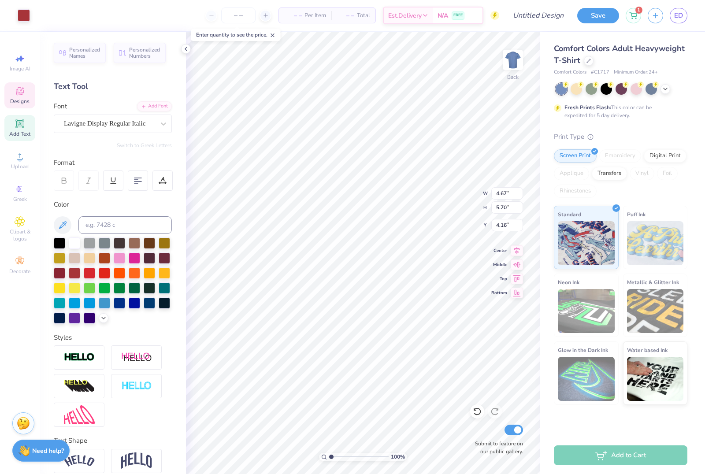
type input "7.66"
type input "1.17"
type input "4.48"
click at [74, 320] on div at bounding box center [74, 317] width 11 height 11
type input "5.11"
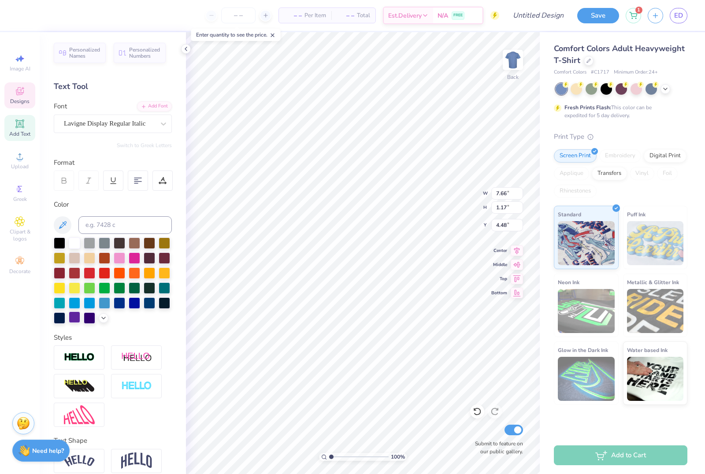
type input "1.36"
type input "3.06"
click at [74, 319] on div at bounding box center [74, 317] width 11 height 11
type input "4.65"
type input "4.97"
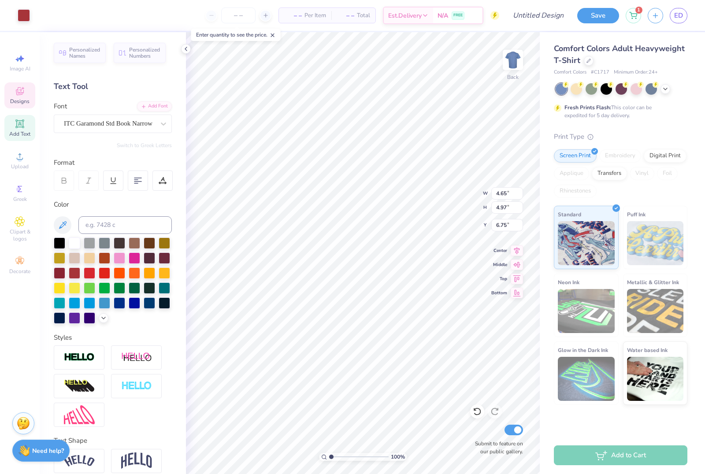
click at [123, 20] on div "– – Per Item – – Total Est. Delivery N/A FREE" at bounding box center [268, 15] width 463 height 31
type input "14.76"
click at [115, 13] on div "– – Per Item – – Total Est. Delivery N/A FREE" at bounding box center [268, 15] width 463 height 31
type input "4.67"
type input "5.70"
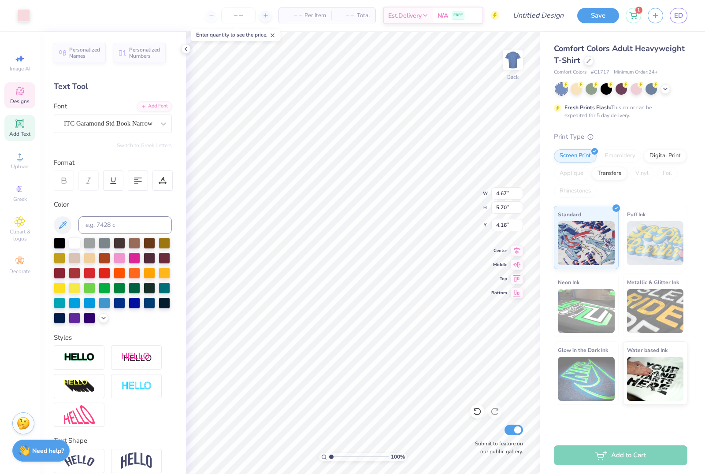
type input "16.50"
type input "15.96"
type input "18.19"
type input "4.60"
type input "1.56"
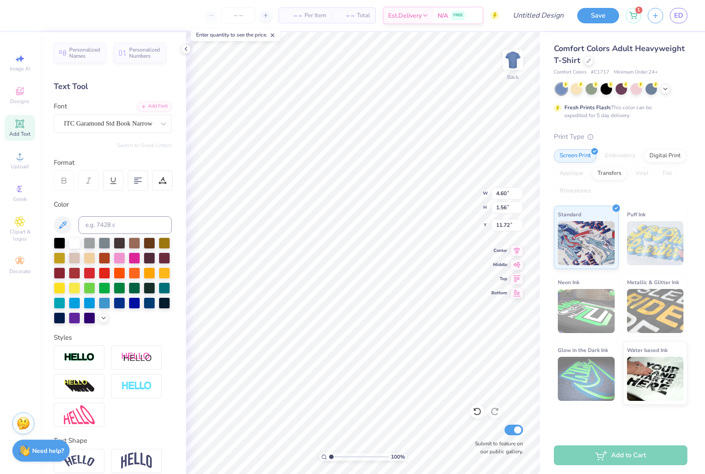
type input "7.29"
type input "3.06"
type input "1.04"
type input "7.13"
click at [177, 17] on div "– – Per Item – – Total Est. Delivery N/A FREE" at bounding box center [299, 15] width 399 height 31
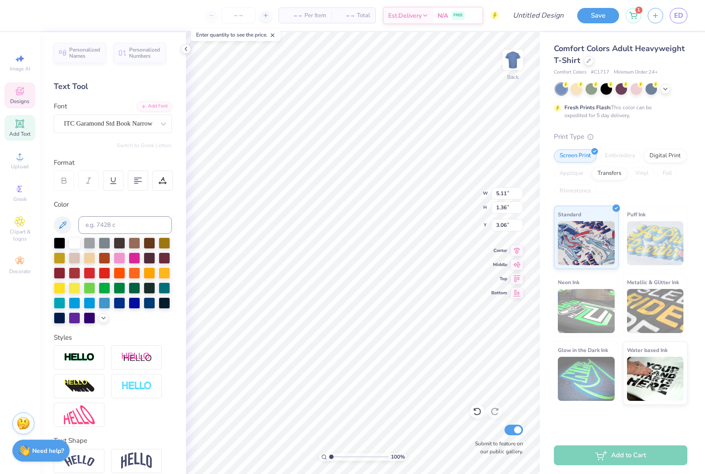
type input "1.35"
type input "1.14"
type input "3.63"
click at [404, 263] on li "Delete" at bounding box center [407, 262] width 69 height 17
click at [411, 263] on li "Delete" at bounding box center [410, 262] width 69 height 17
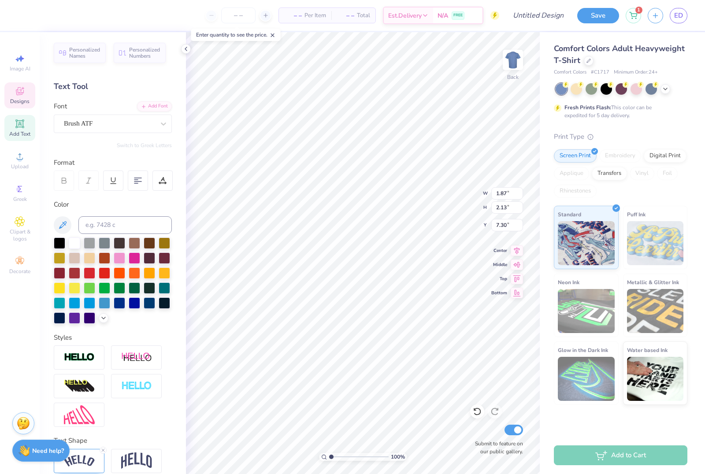
type input "4.08"
type input "0.55"
type input "10.53"
click at [60, 246] on div at bounding box center [59, 242] width 11 height 11
click at [59, 242] on div at bounding box center [59, 242] width 11 height 11
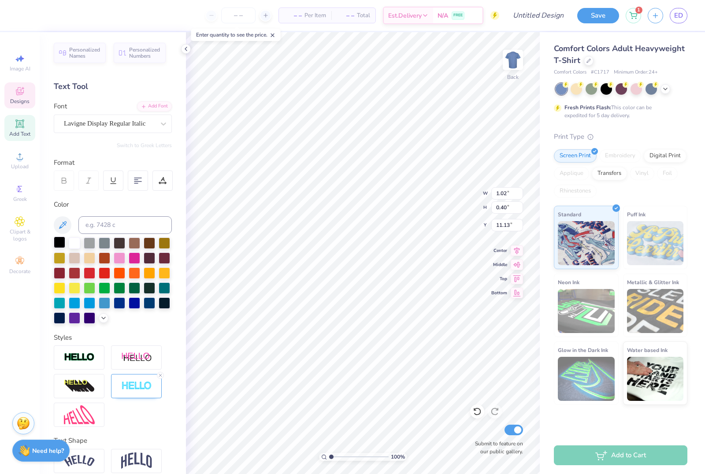
type input "1.87"
type input "2.13"
type input "7.30"
type textarea "DCL!"
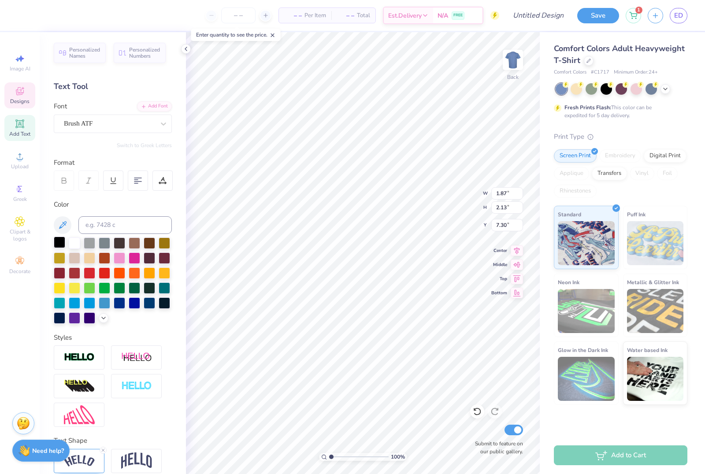
scroll to position [0, 1]
click at [132, 12] on div "– – Per Item – – Total Est. Delivery N/A FREE" at bounding box center [261, 15] width 475 height 31
type input "1.05"
type input "1.22"
type input "7.93"
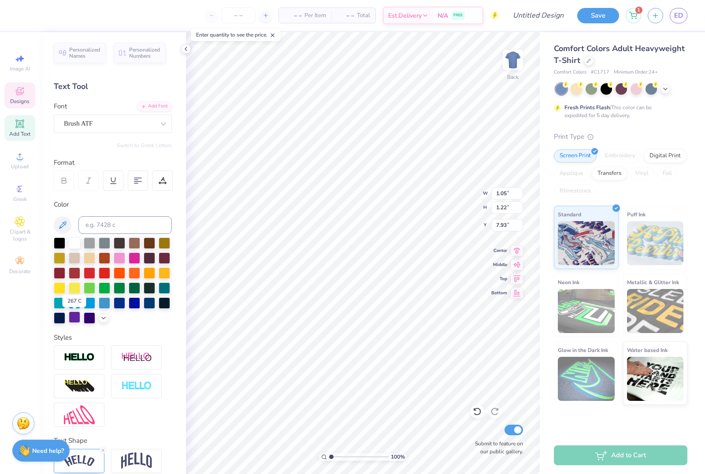
click at [76, 320] on div at bounding box center [74, 317] width 11 height 11
click at [60, 247] on div at bounding box center [59, 242] width 11 height 11
click at [75, 320] on div at bounding box center [74, 317] width 11 height 11
type input "7.87"
type input "11.52"
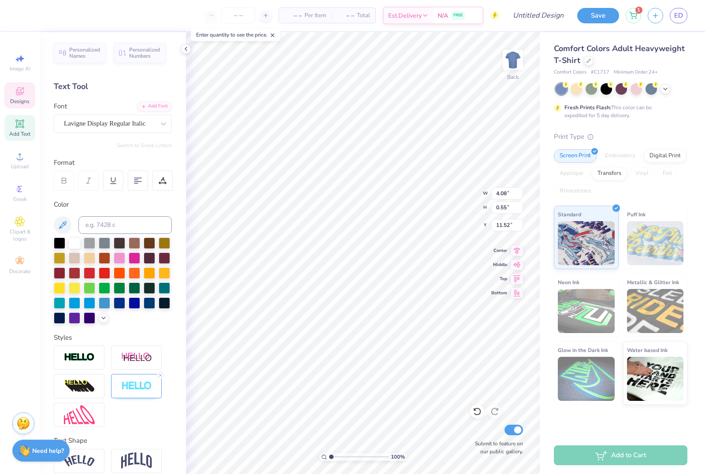
type input "4.08"
type input "0.55"
type input "10.97"
click at [145, 123] on div "Lavigne Display Regular Italic" at bounding box center [109, 124] width 93 height 14
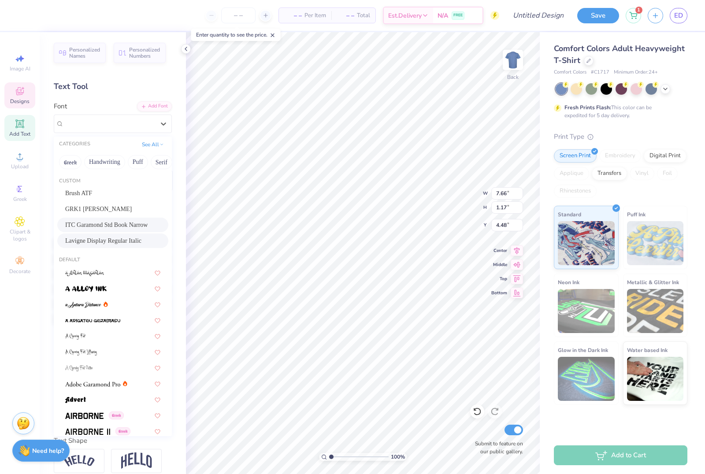
click at [115, 226] on span "ITC Garamond Std Book Narrow" at bounding box center [106, 224] width 82 height 9
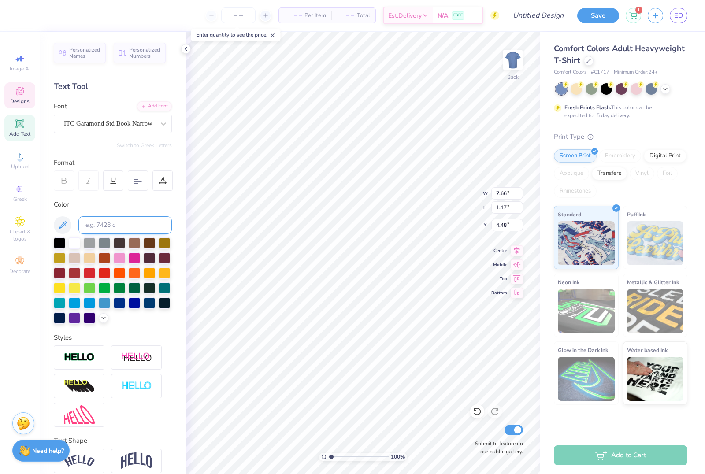
type input "6.55"
type input "1.19"
type input "4.46"
type input "4.42"
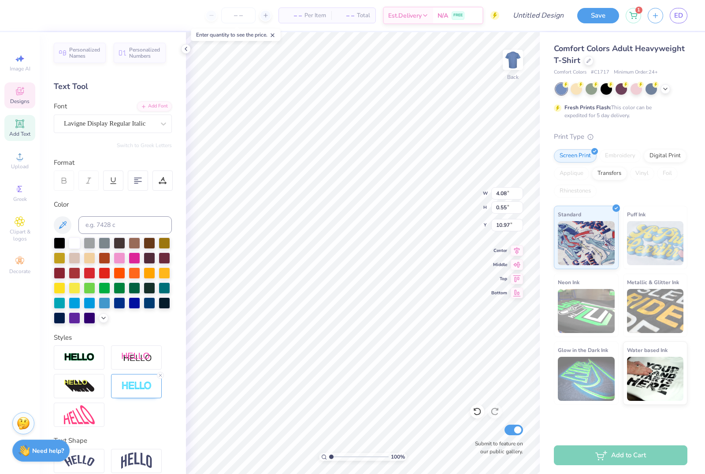
type textarea "R"
type textarea "FALL SHOW"
type input "4.05"
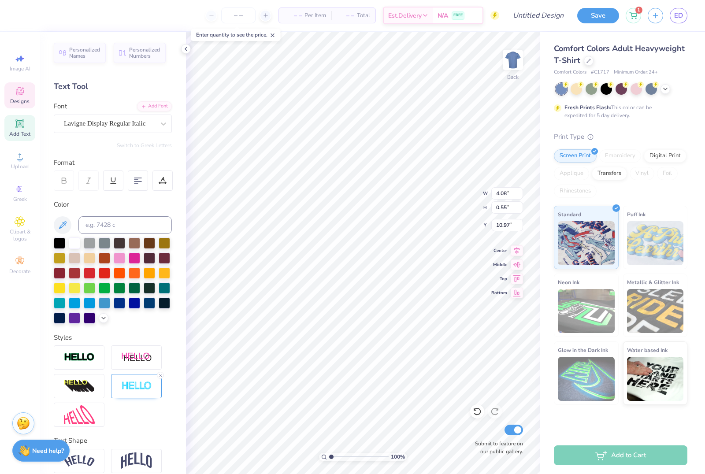
drag, startPoint x: 462, startPoint y: 27, endPoint x: 168, endPoint y: 32, distance: 293.2
click at [462, 27] on div "– – Per Item – – Total Est. Delivery N/A FREE" at bounding box center [261, 15] width 475 height 31
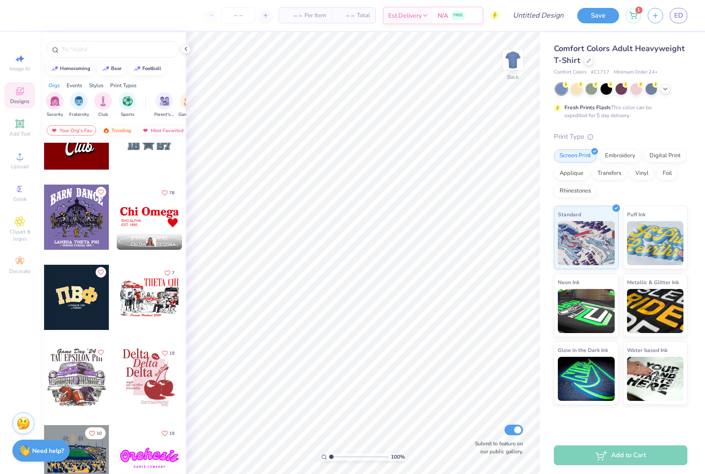
scroll to position [1337, 0]
